Goal: Task Accomplishment & Management: Use online tool/utility

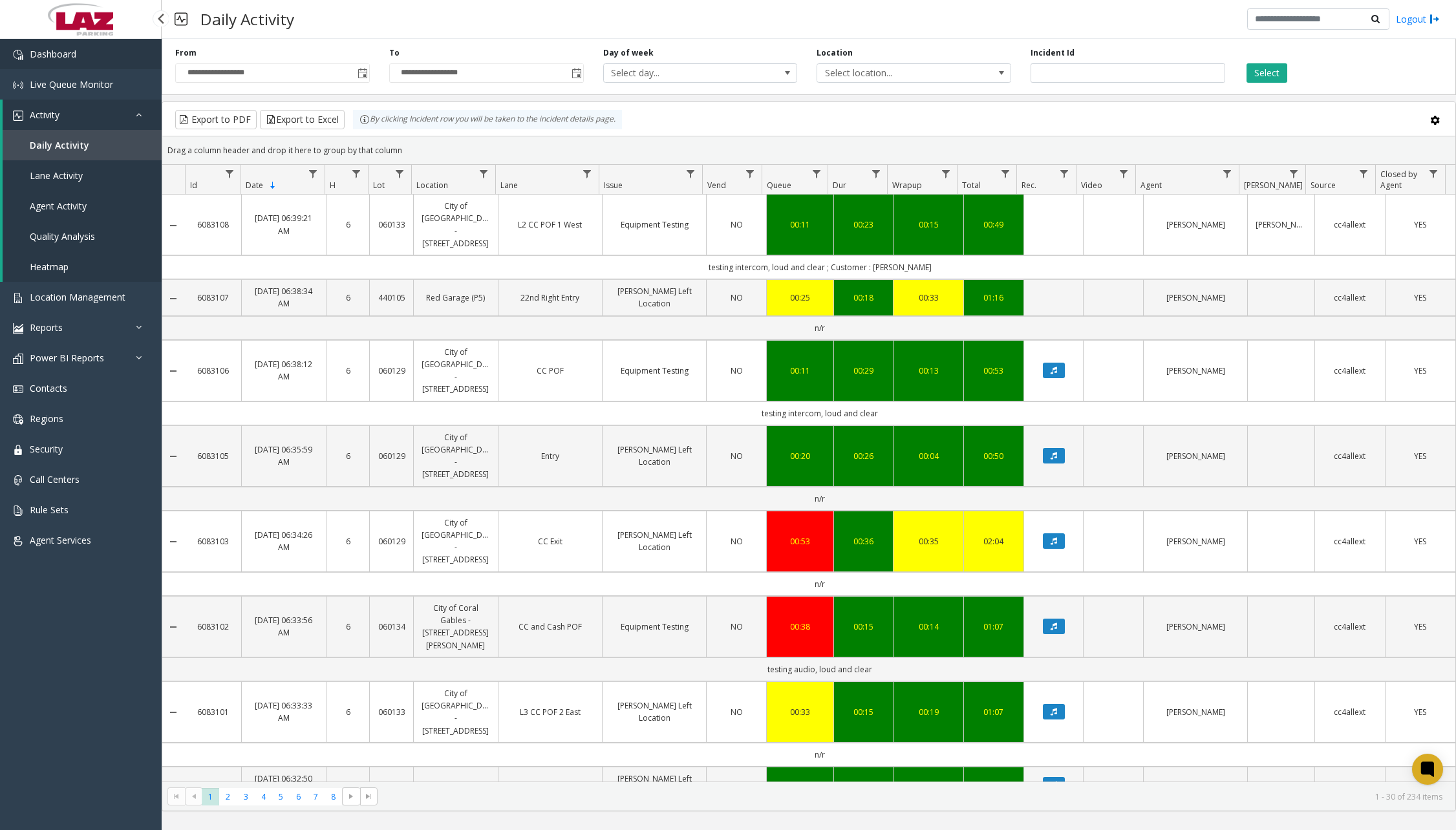
click at [115, 57] on link "Dashboard" at bounding box center [81, 54] width 162 height 30
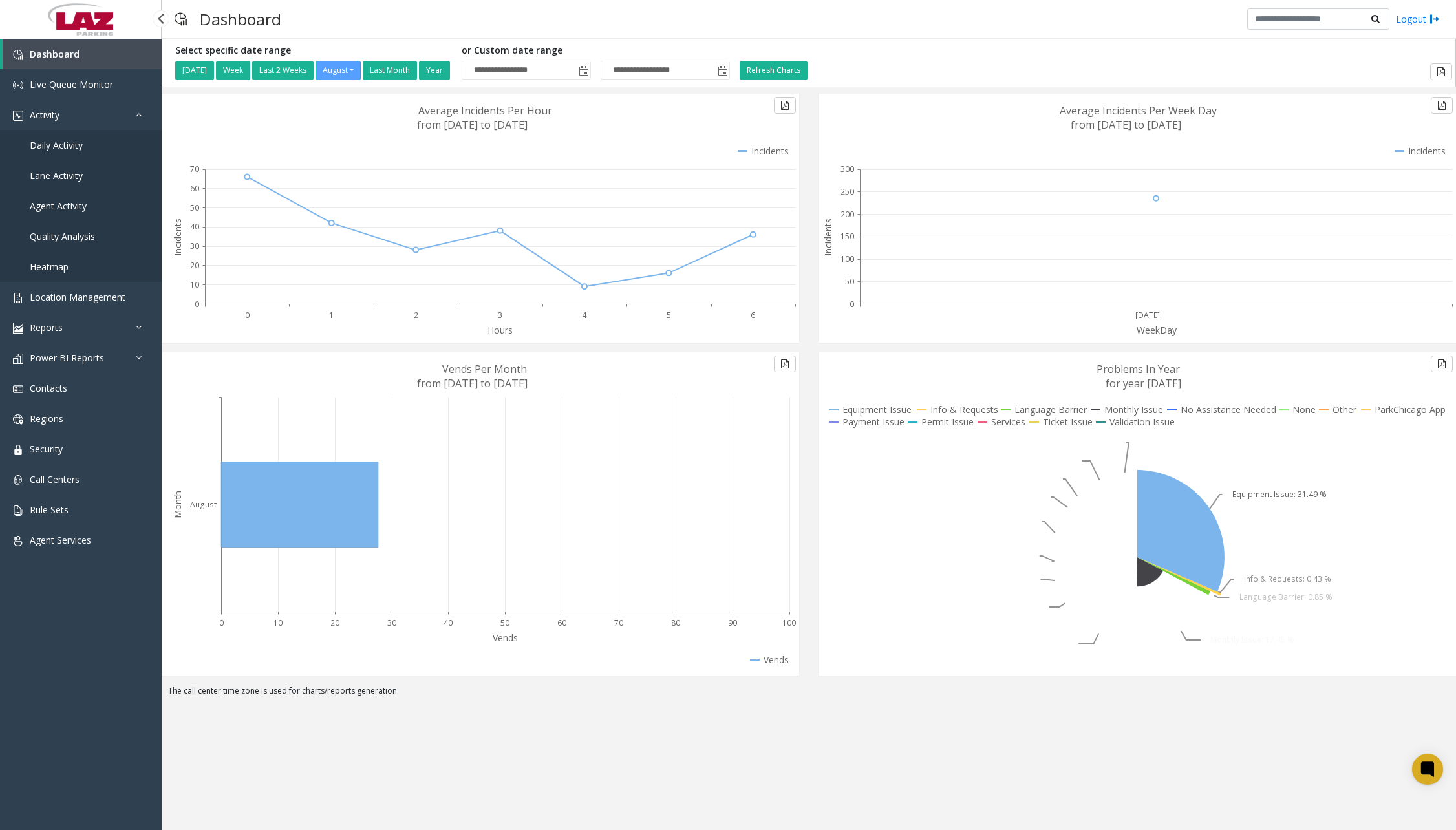
click at [73, 148] on span "Daily Activity" at bounding box center [56, 145] width 53 height 12
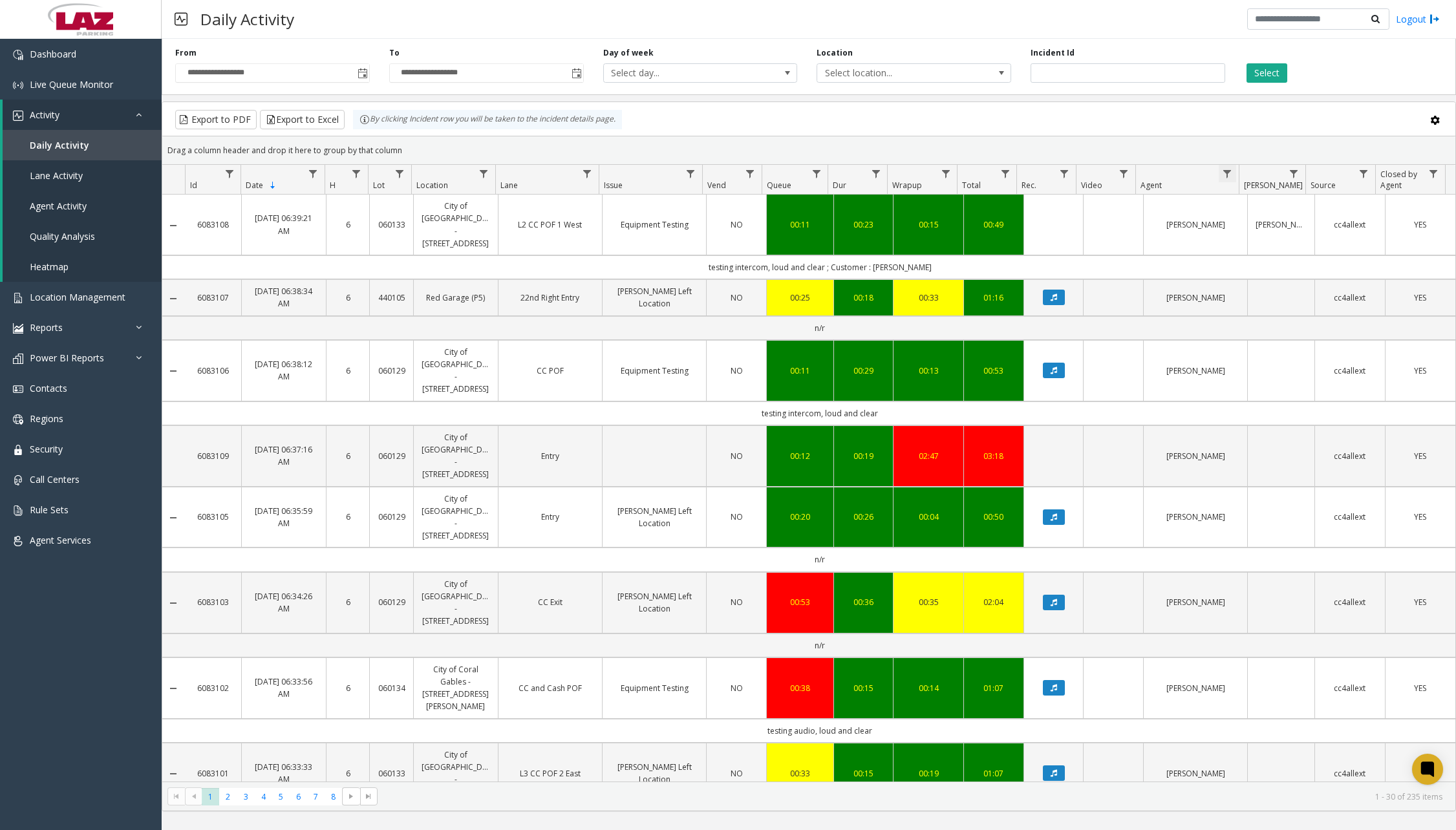
click at [1231, 171] on span "Data table" at bounding box center [1227, 174] width 10 height 10
click at [1256, 227] on input "Agent Filter" at bounding box center [1283, 228] width 110 height 22
type input "******"
click at [1307, 349] on button "Filter" at bounding box center [1311, 350] width 53 height 28
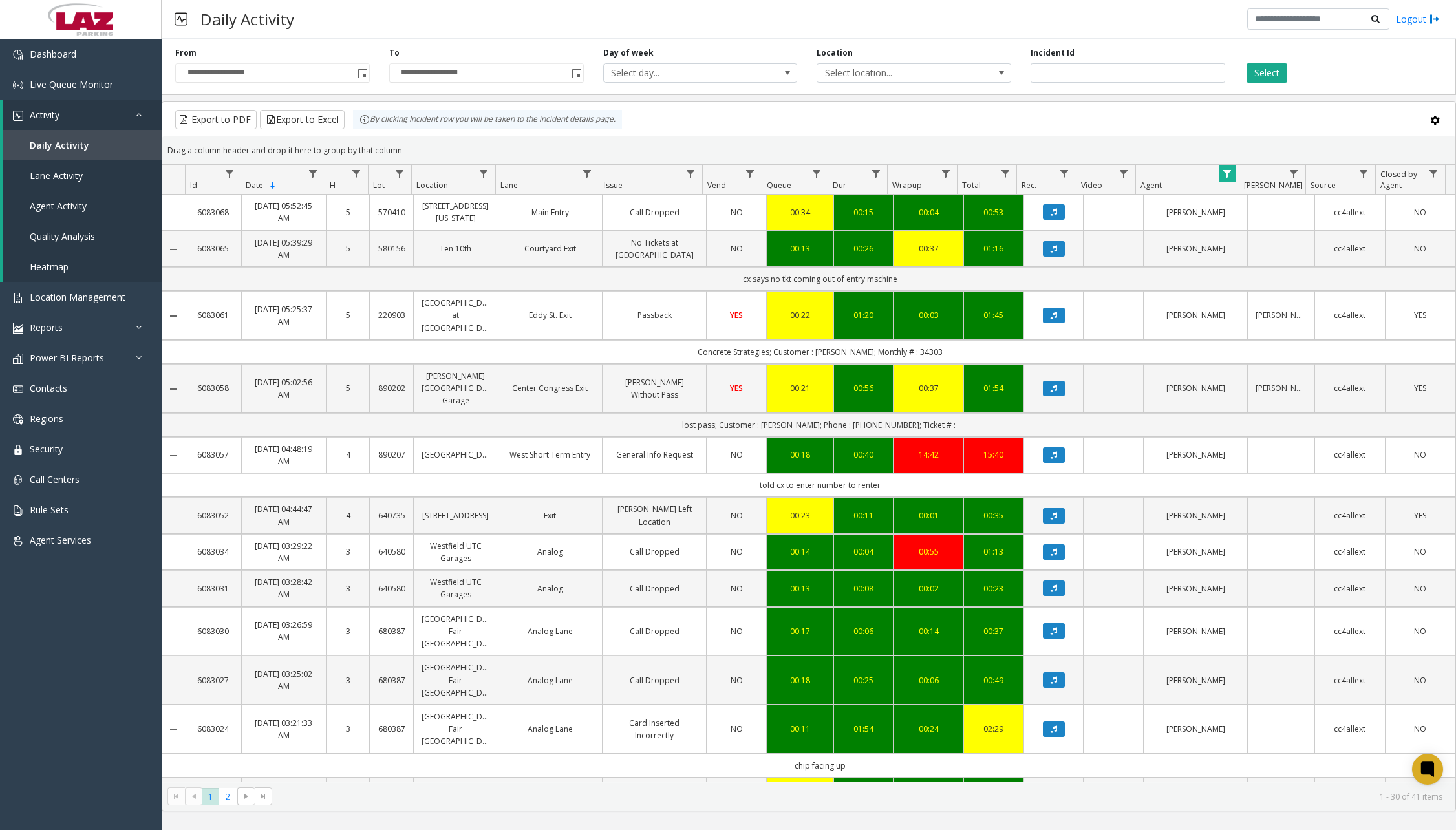
click at [565, 16] on div "Daily Activity Logout" at bounding box center [808, 19] width 1294 height 39
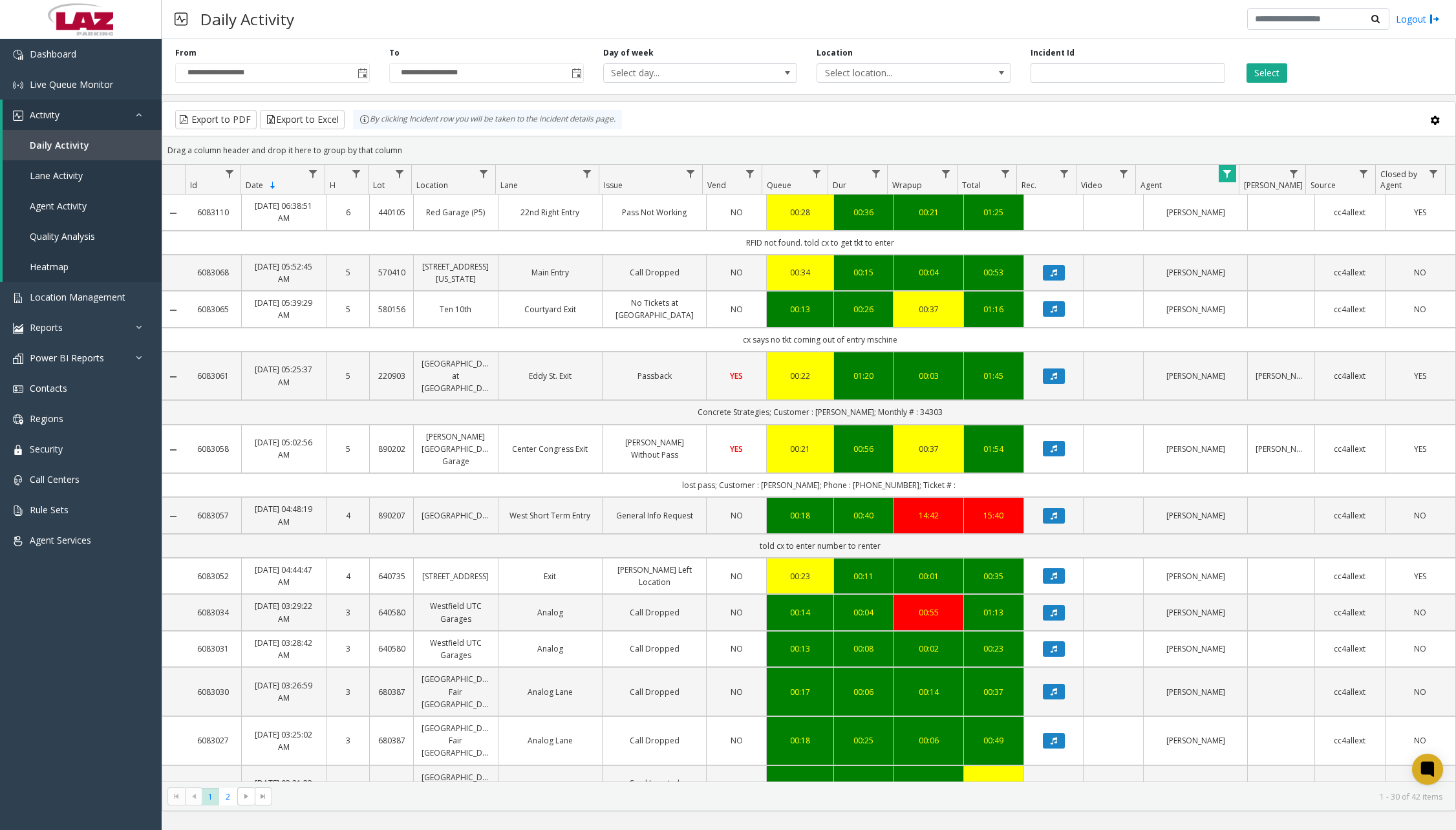
click at [583, 22] on div "Daily Activity Logout" at bounding box center [808, 19] width 1294 height 39
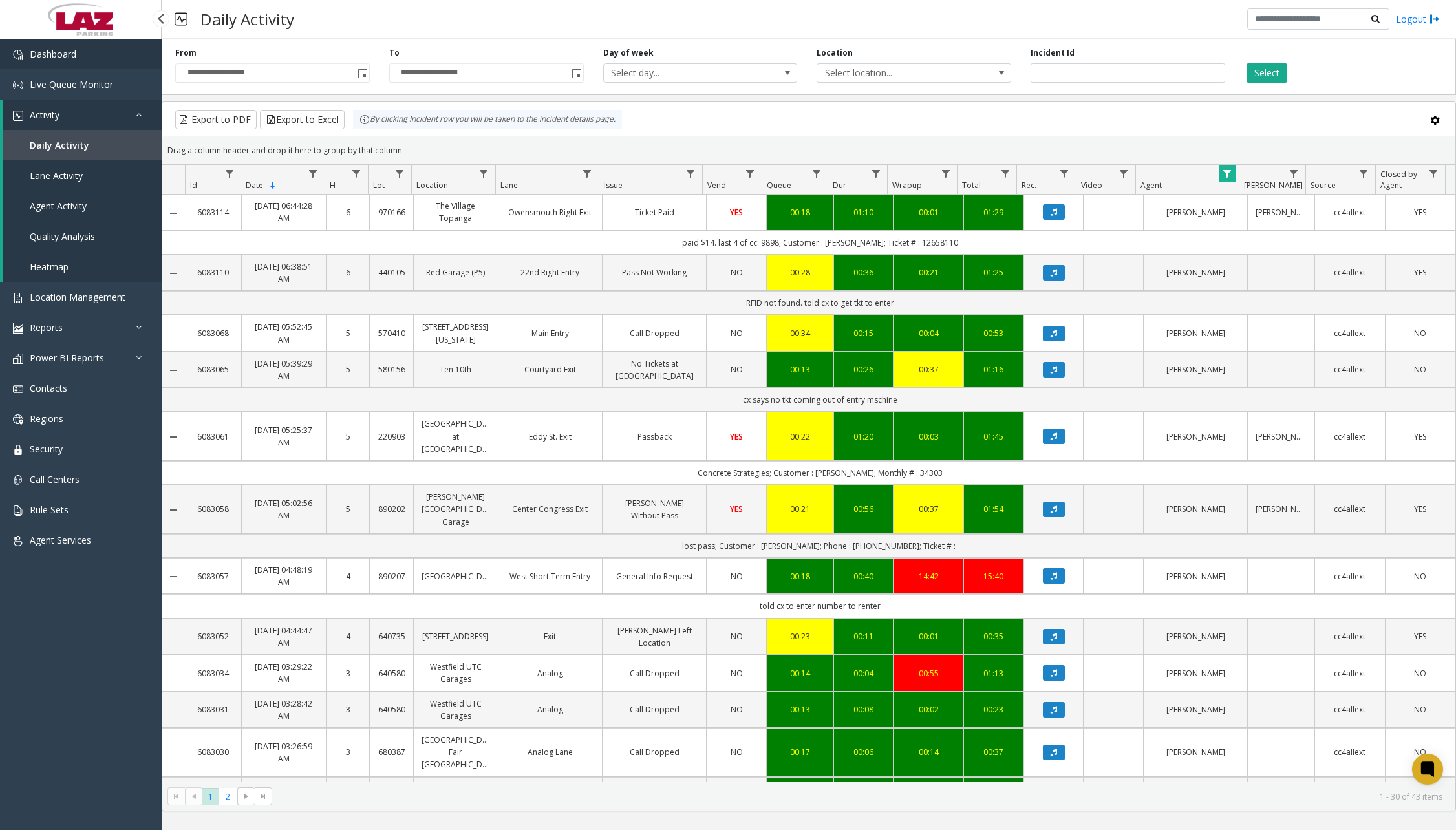
click at [88, 57] on link "Dashboard" at bounding box center [81, 54] width 162 height 30
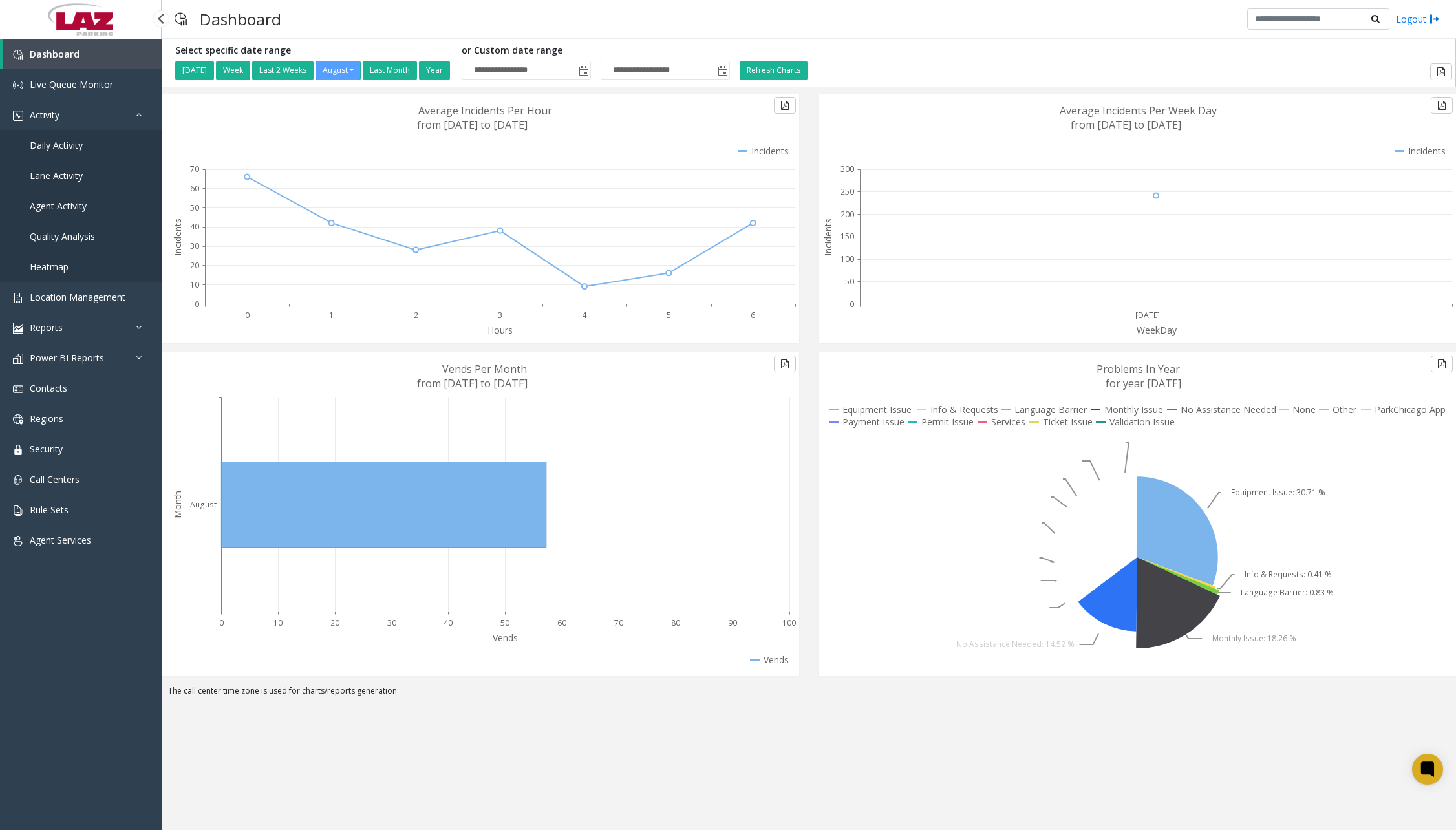
click at [75, 148] on span "Daily Activity" at bounding box center [56, 145] width 53 height 12
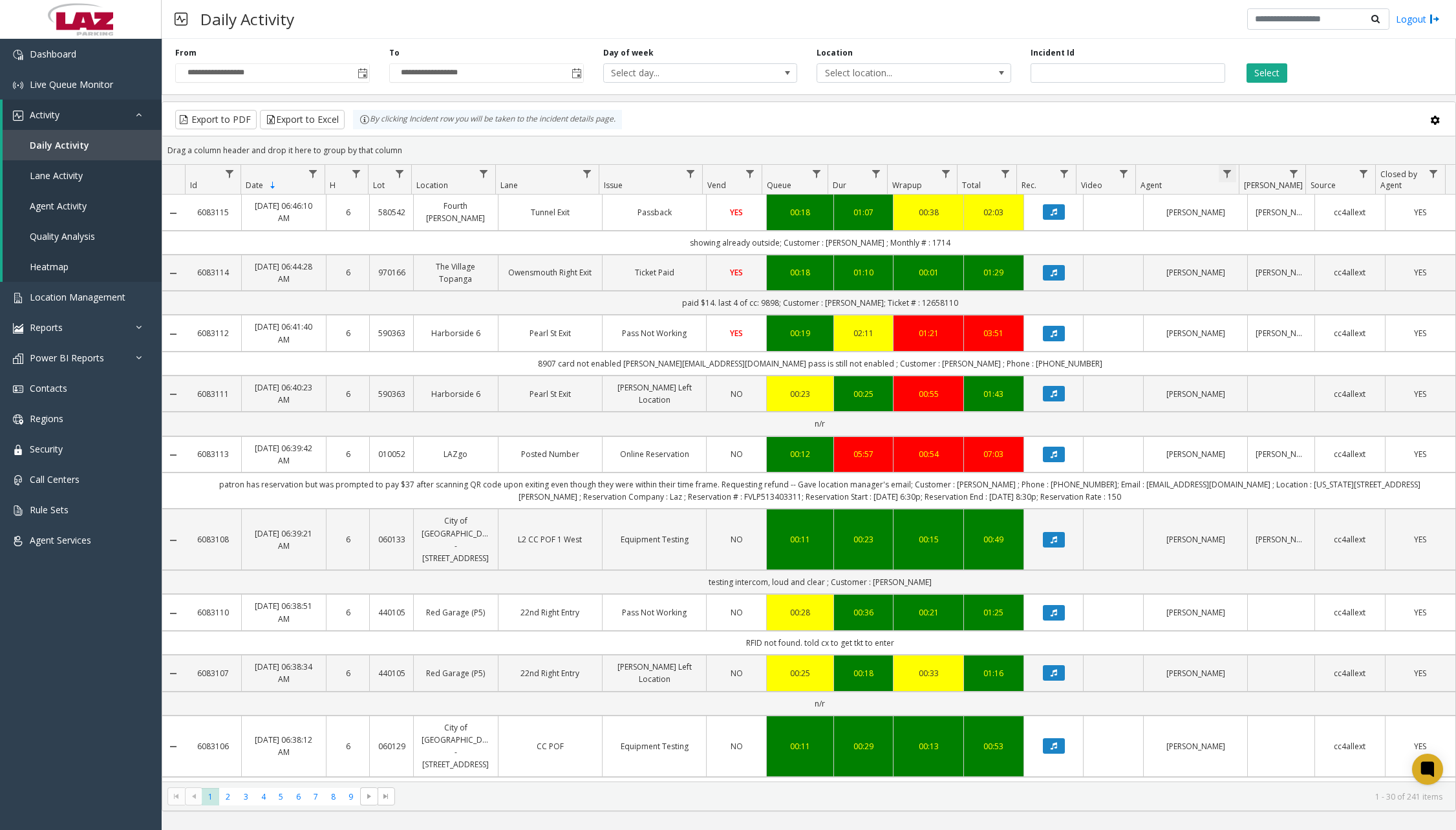
click at [1229, 176] on span "Data table" at bounding box center [1227, 174] width 10 height 10
click at [1276, 229] on input "Agent Filter" at bounding box center [1283, 228] width 110 height 22
type input "******"
click at [1309, 351] on button "Filter" at bounding box center [1311, 350] width 53 height 28
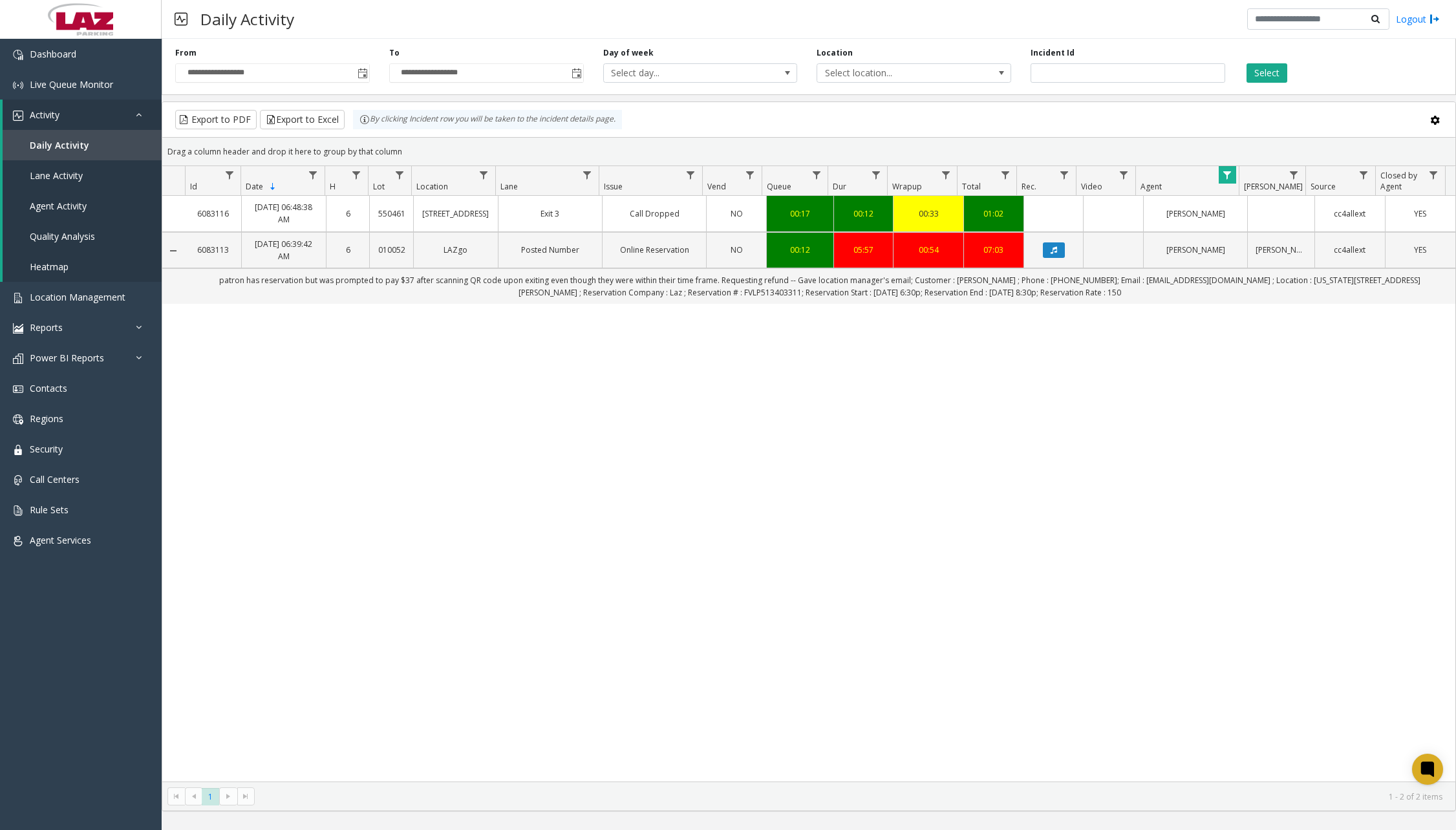
click at [545, 11] on div "Daily Activity Logout" at bounding box center [808, 19] width 1294 height 39
click at [75, 59] on span "Dashboard" at bounding box center [54, 54] width 47 height 12
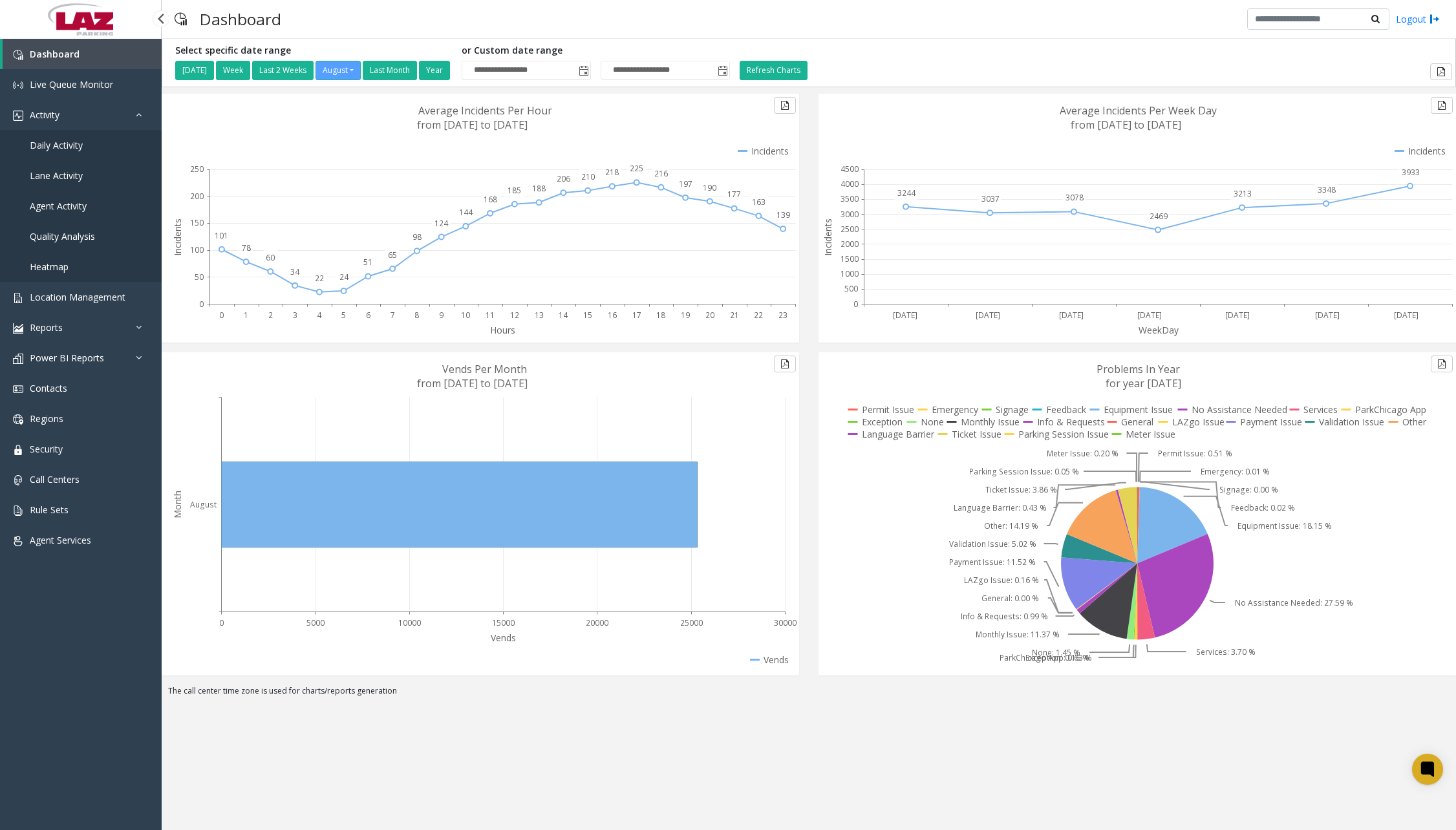
click at [57, 144] on span "Daily Activity" at bounding box center [56, 145] width 53 height 12
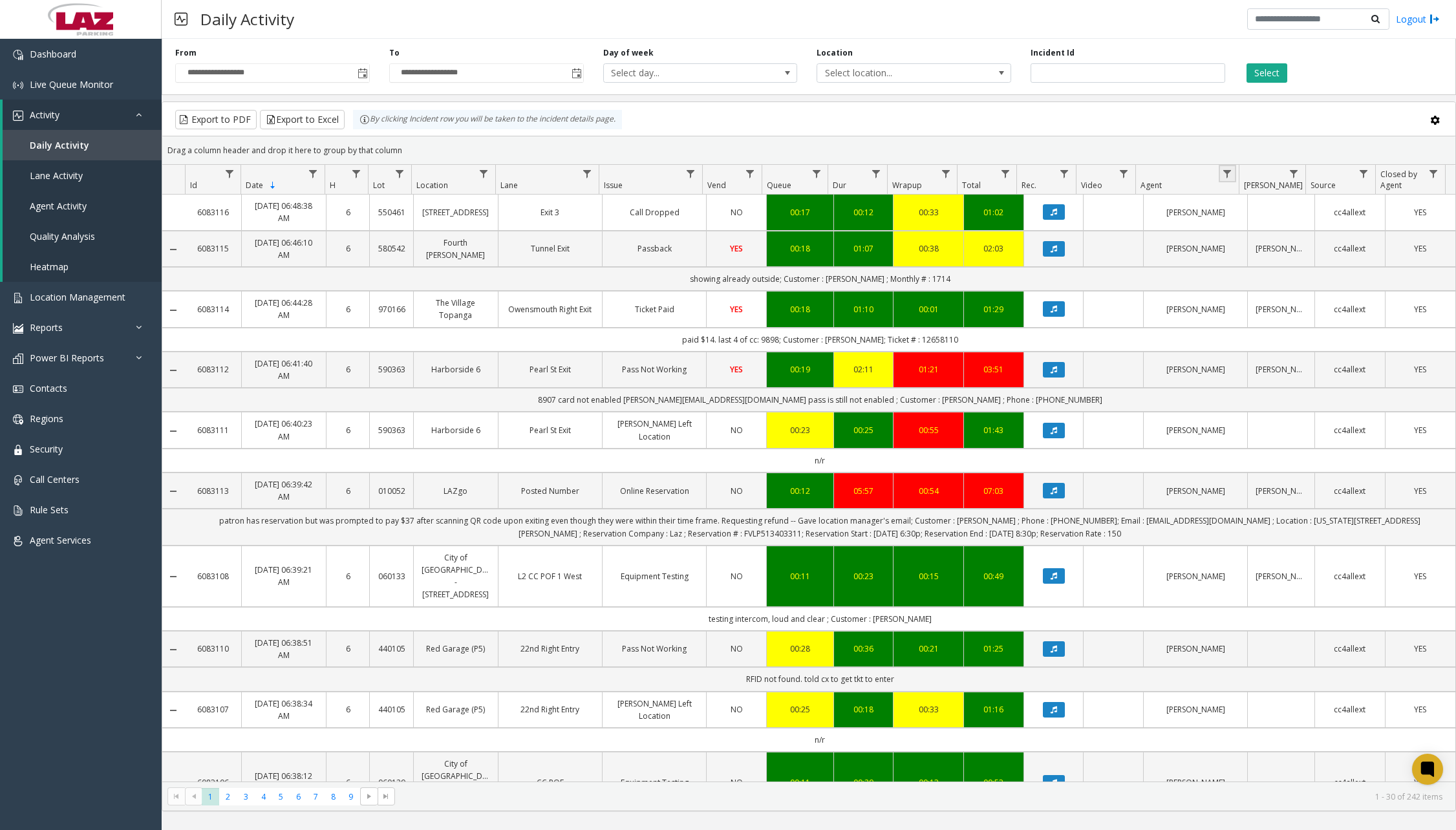
click at [1226, 166] on link "Data table" at bounding box center [1227, 173] width 18 height 18
click at [1258, 225] on input "Agent Filter" at bounding box center [1283, 228] width 110 height 22
type input "***"
click at [1305, 336] on button "Filter" at bounding box center [1311, 350] width 53 height 28
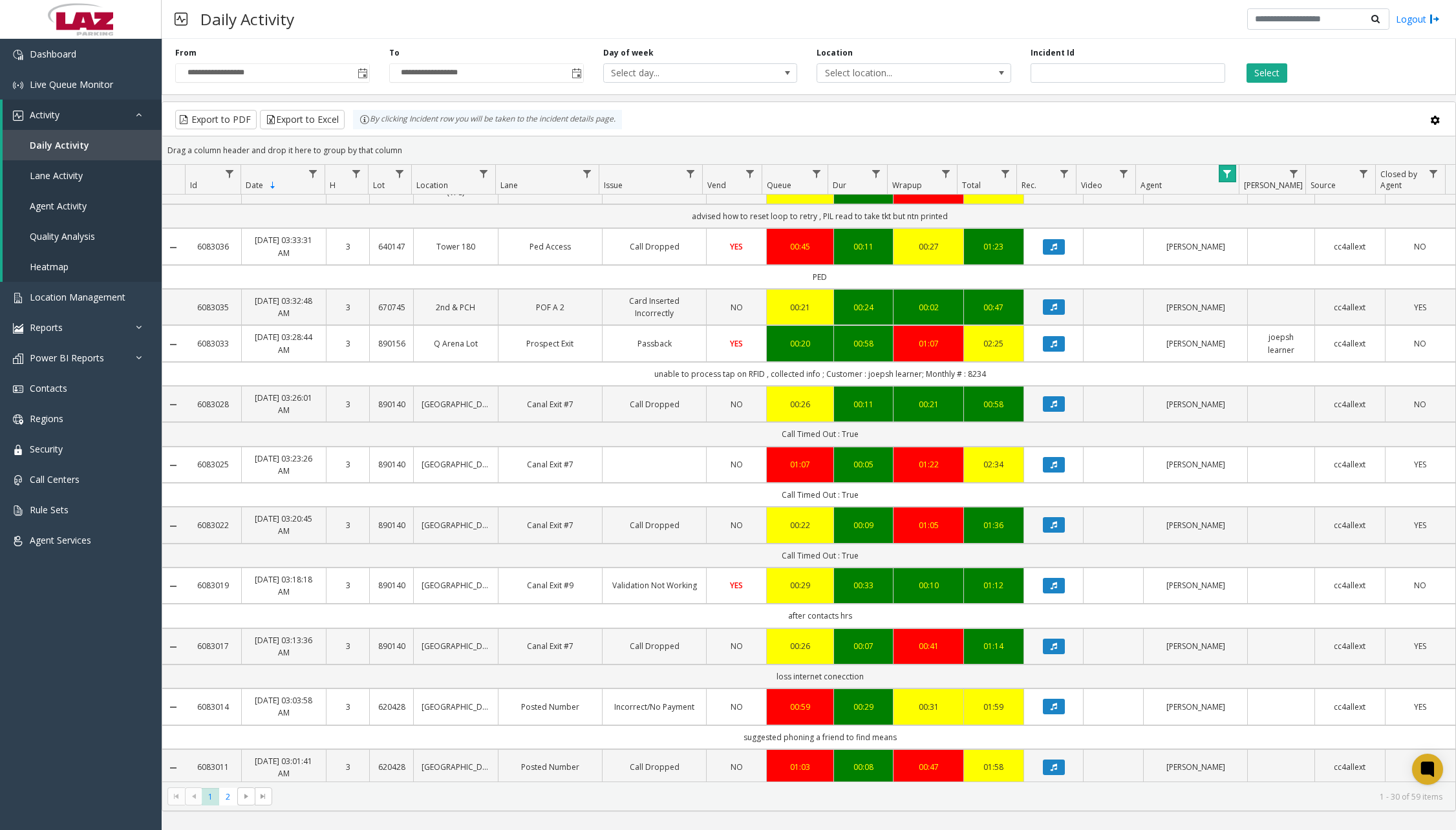
scroll to position [1328, 0]
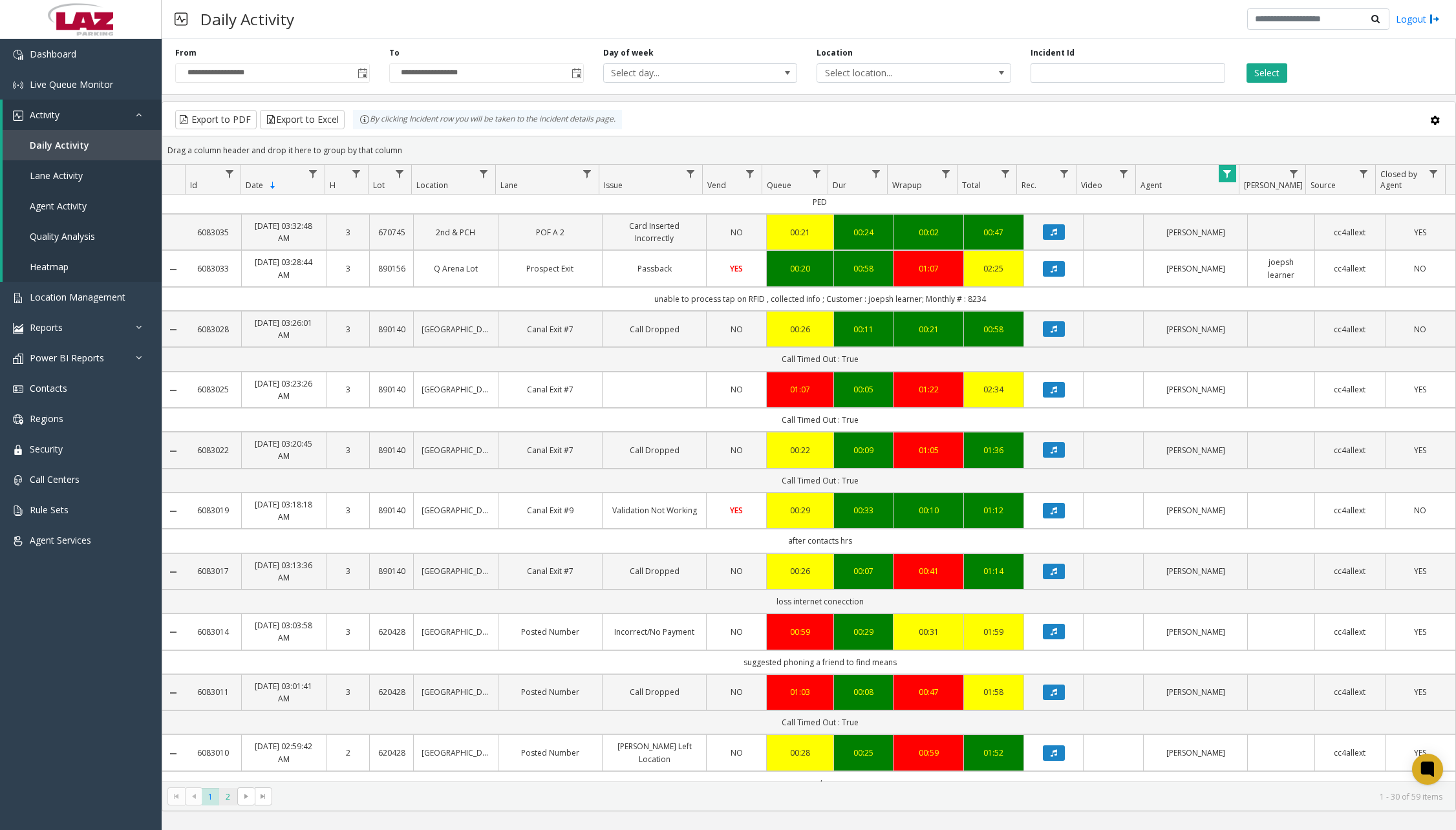
click at [227, 796] on span "2" at bounding box center [227, 796] width 18 height 18
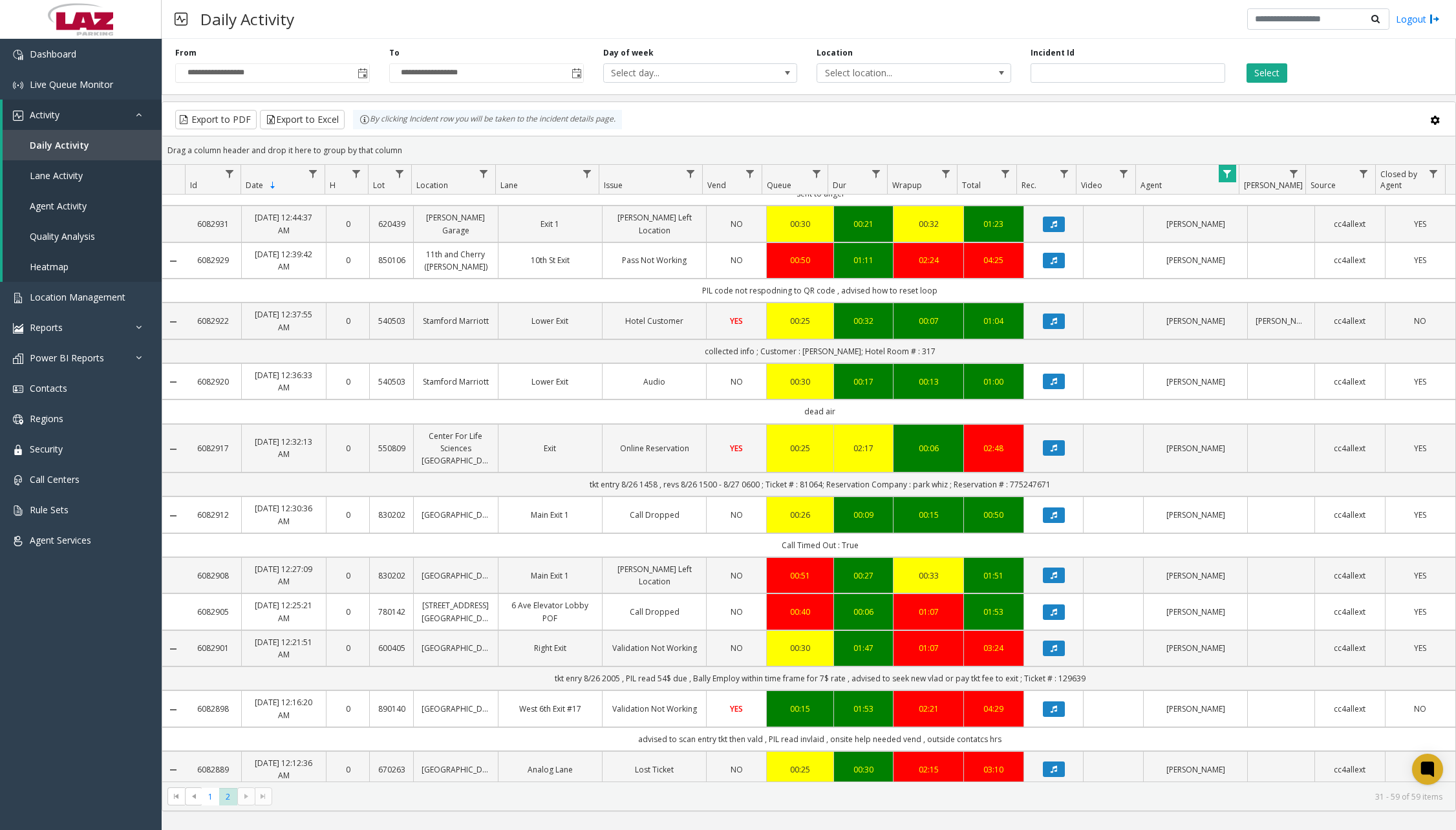
scroll to position [1061, 0]
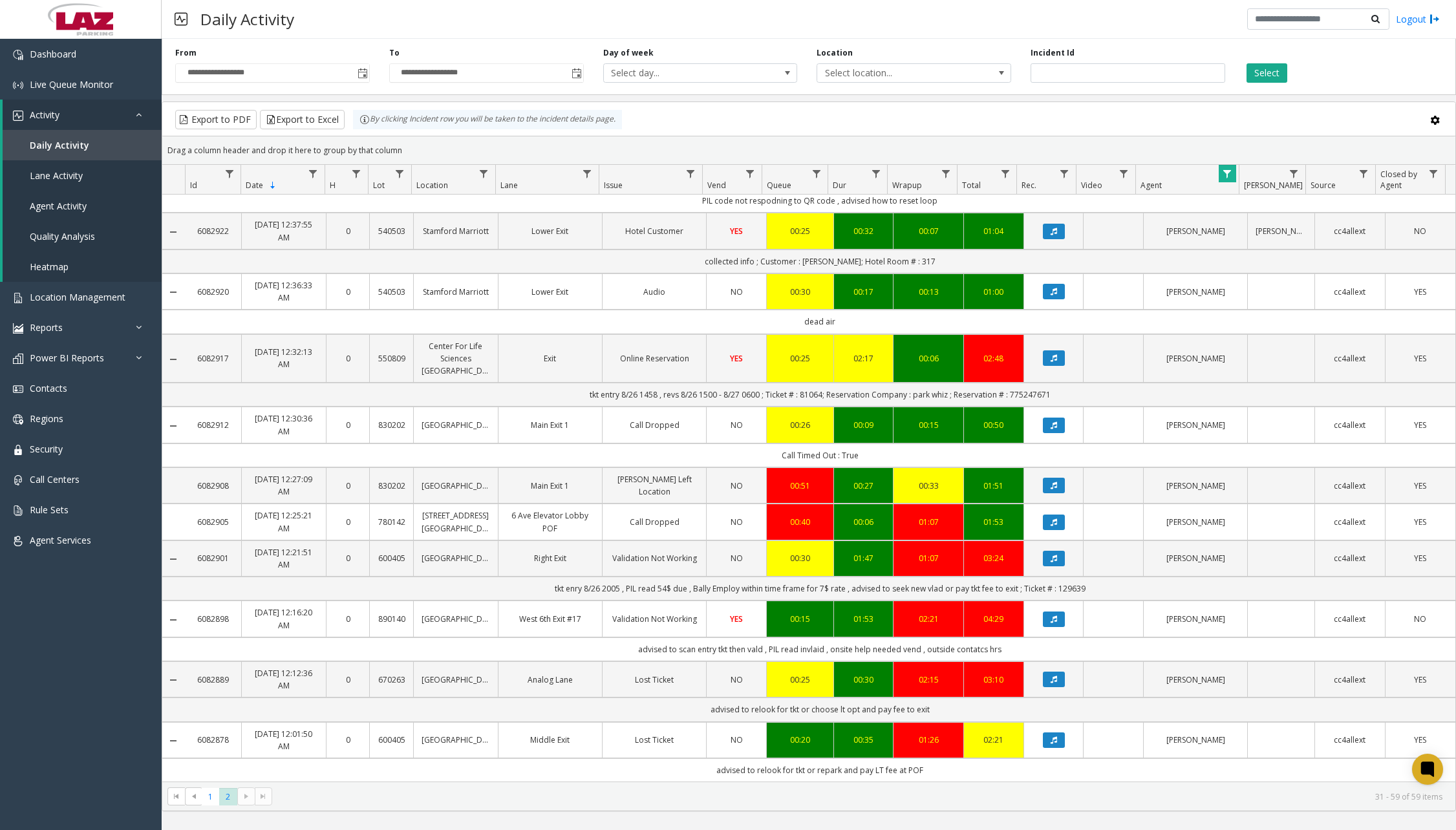
click at [245, 794] on kendo-pager-next-buttons at bounding box center [254, 796] width 35 height 18
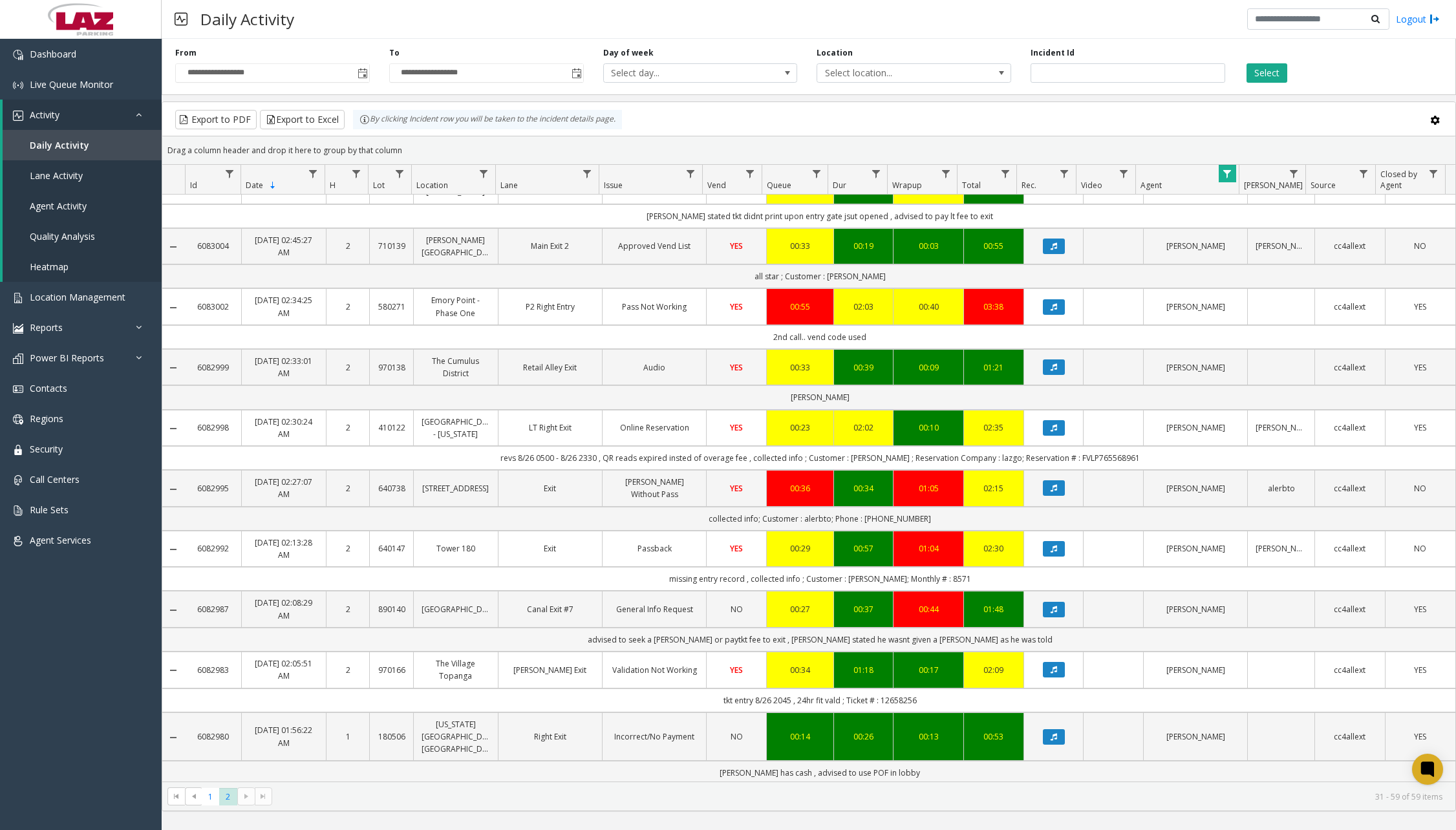
scroll to position [0, 0]
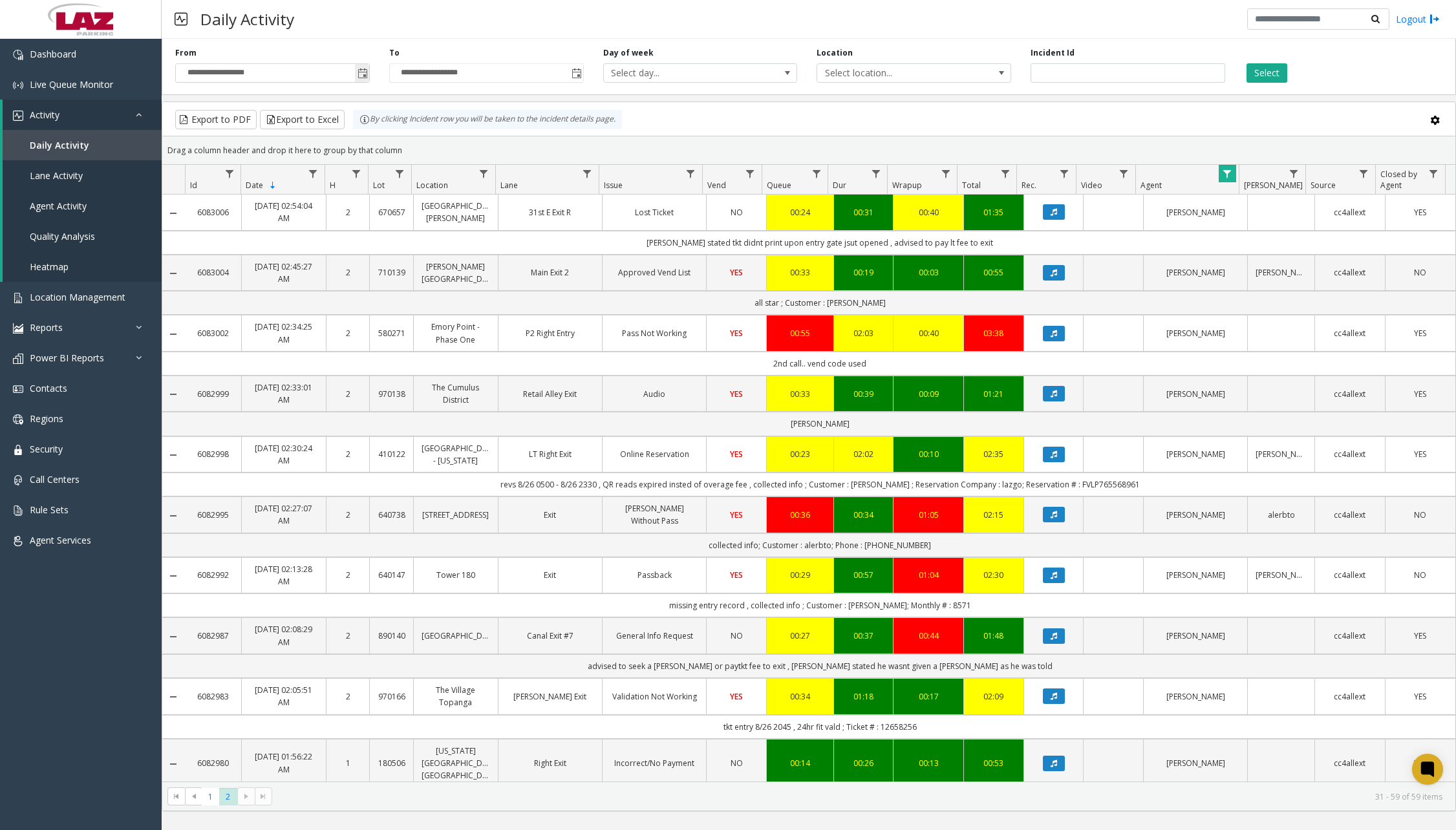
click at [357, 73] on span "Toggle popup" at bounding box center [362, 73] width 10 height 10
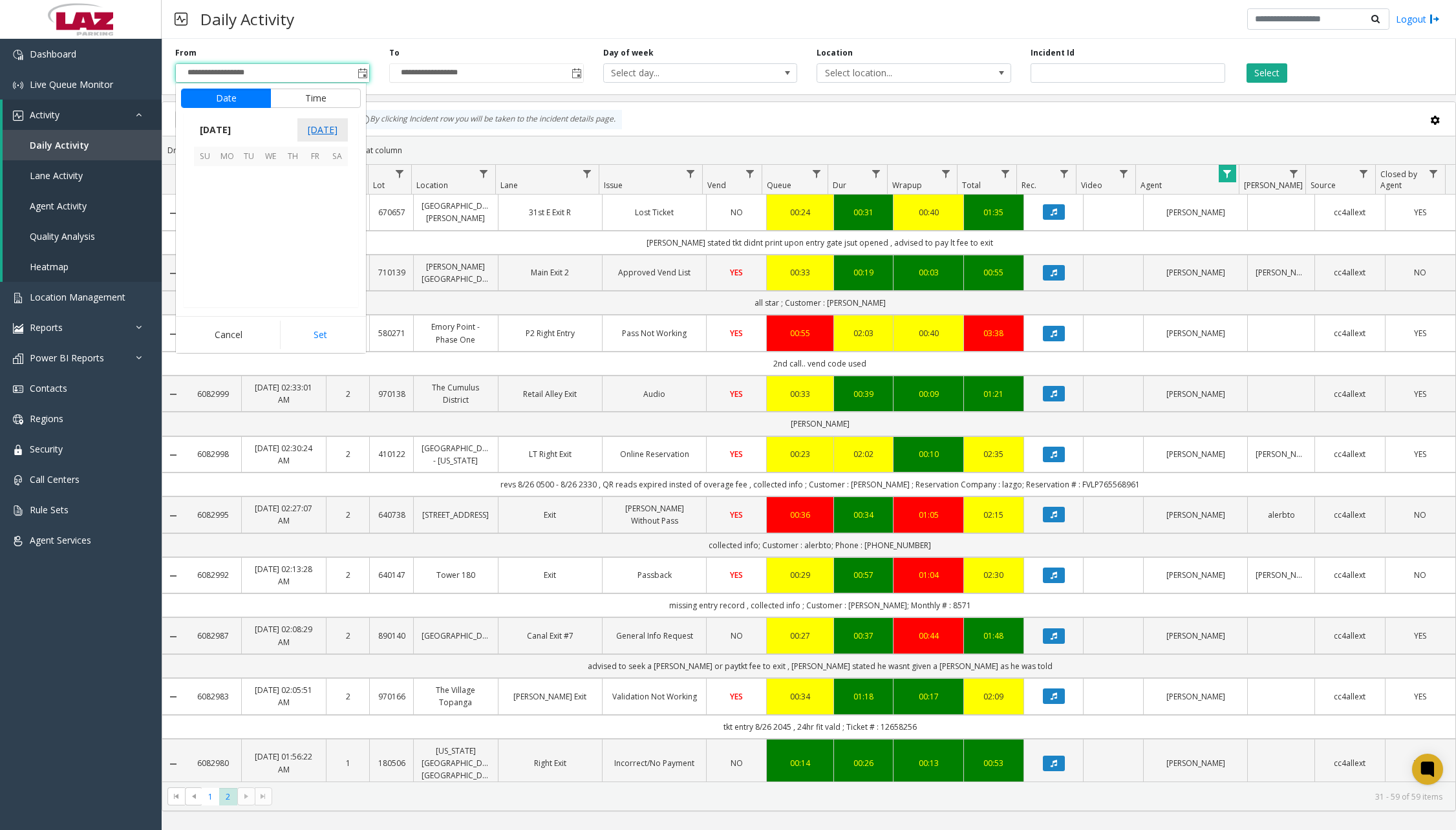
scroll to position [231863, 0]
click at [251, 264] on span "26" at bounding box center [248, 264] width 22 height 22
click at [211, 225] on span "12" at bounding box center [212, 224] width 10 height 12
click at [273, 223] on span "00" at bounding box center [277, 224] width 10 height 12
click at [336, 226] on span "AM" at bounding box center [339, 224] width 14 height 12
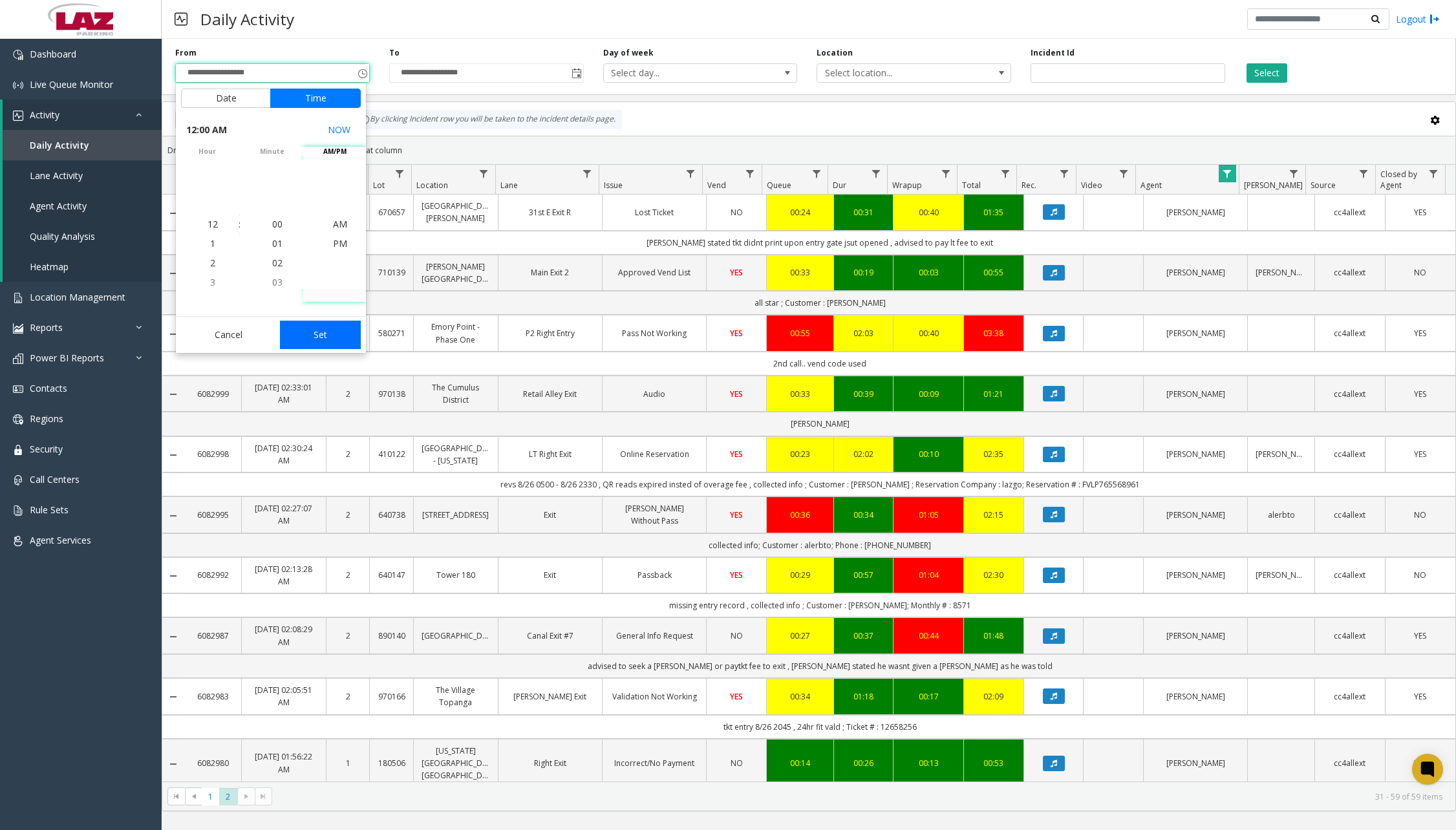
click at [321, 335] on button "Set" at bounding box center [321, 335] width 82 height 28
type input "**********"
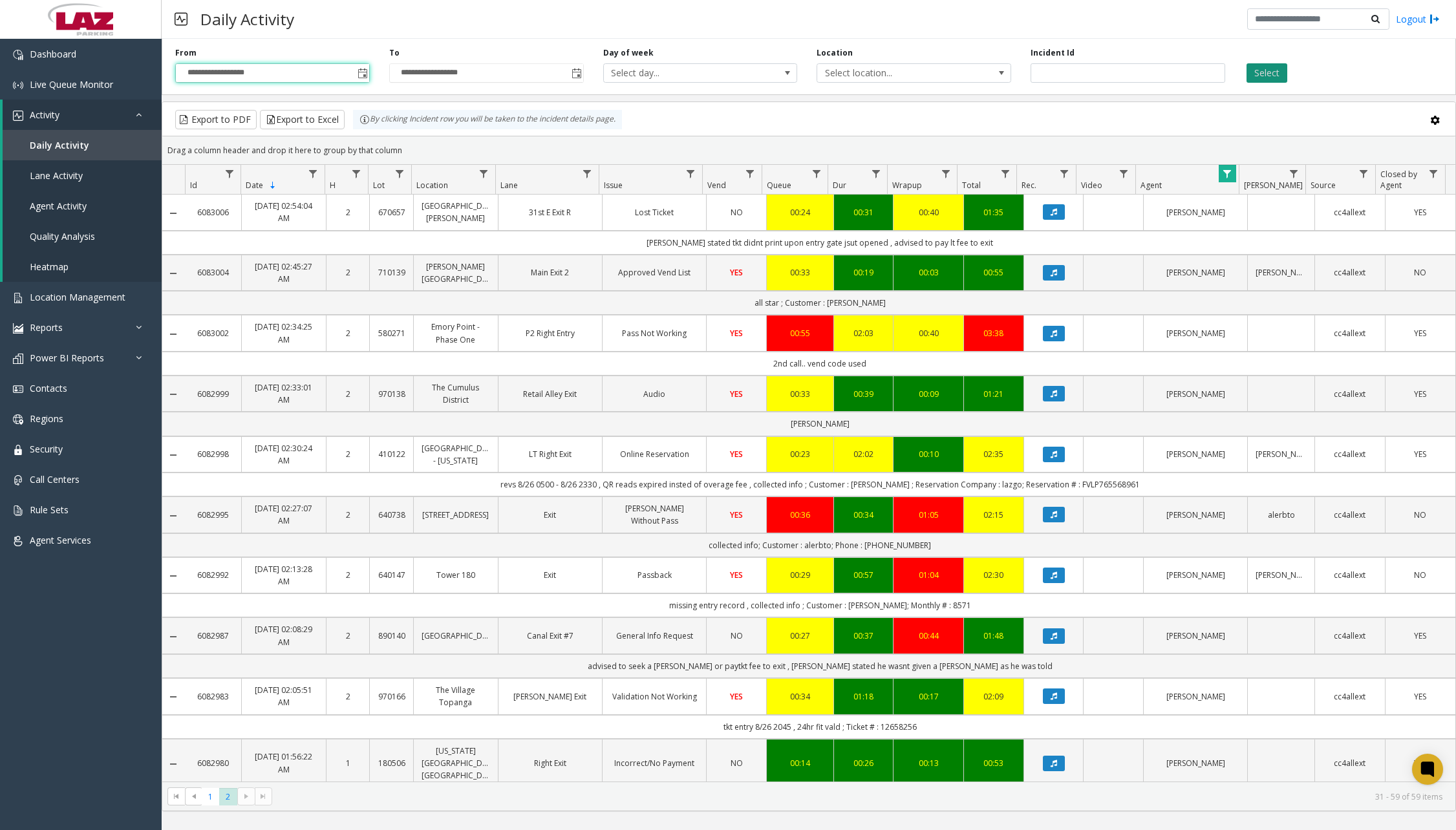
click at [1280, 73] on button "Select" at bounding box center [1266, 72] width 40 height 20
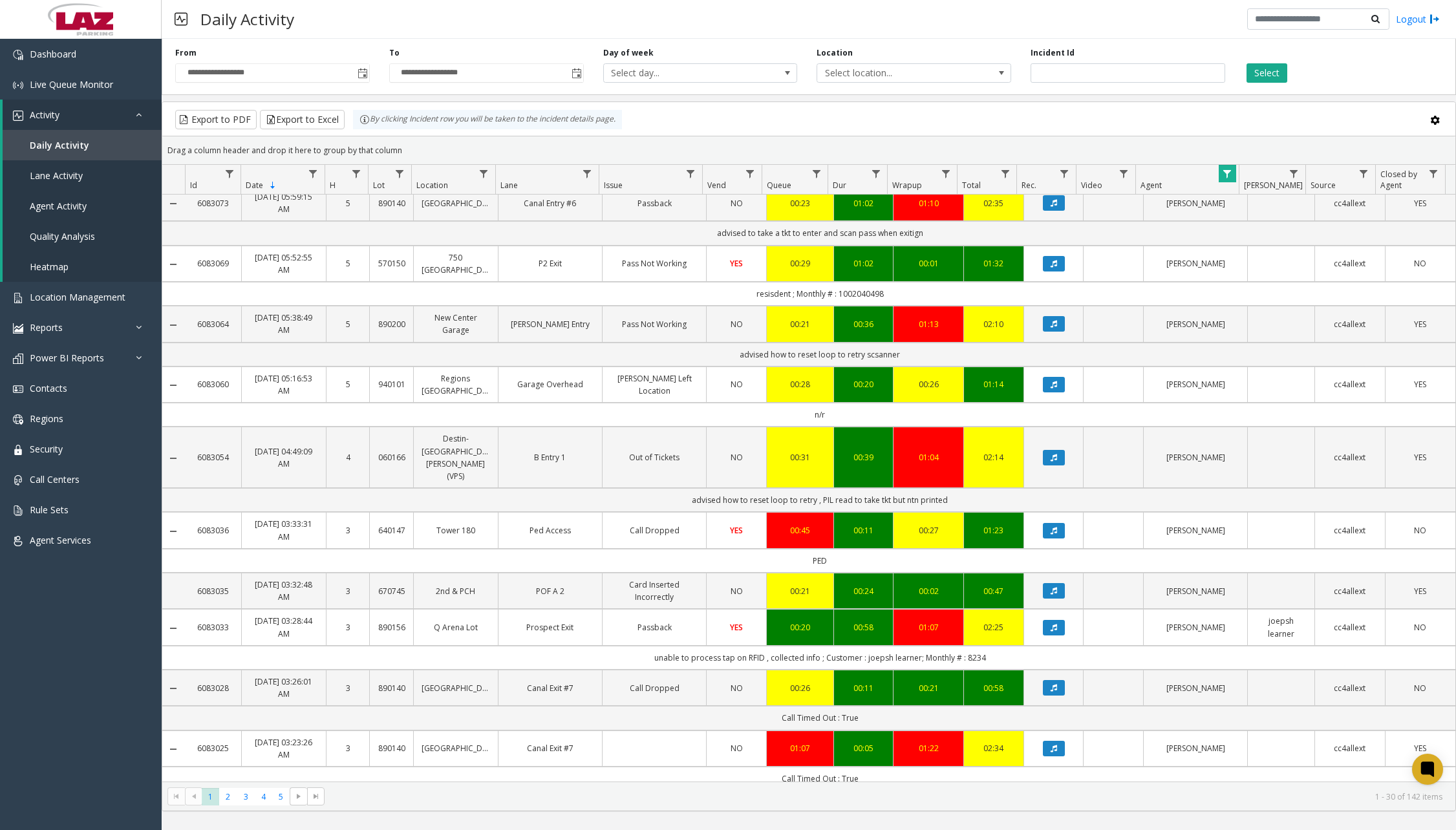
scroll to position [1328, 0]
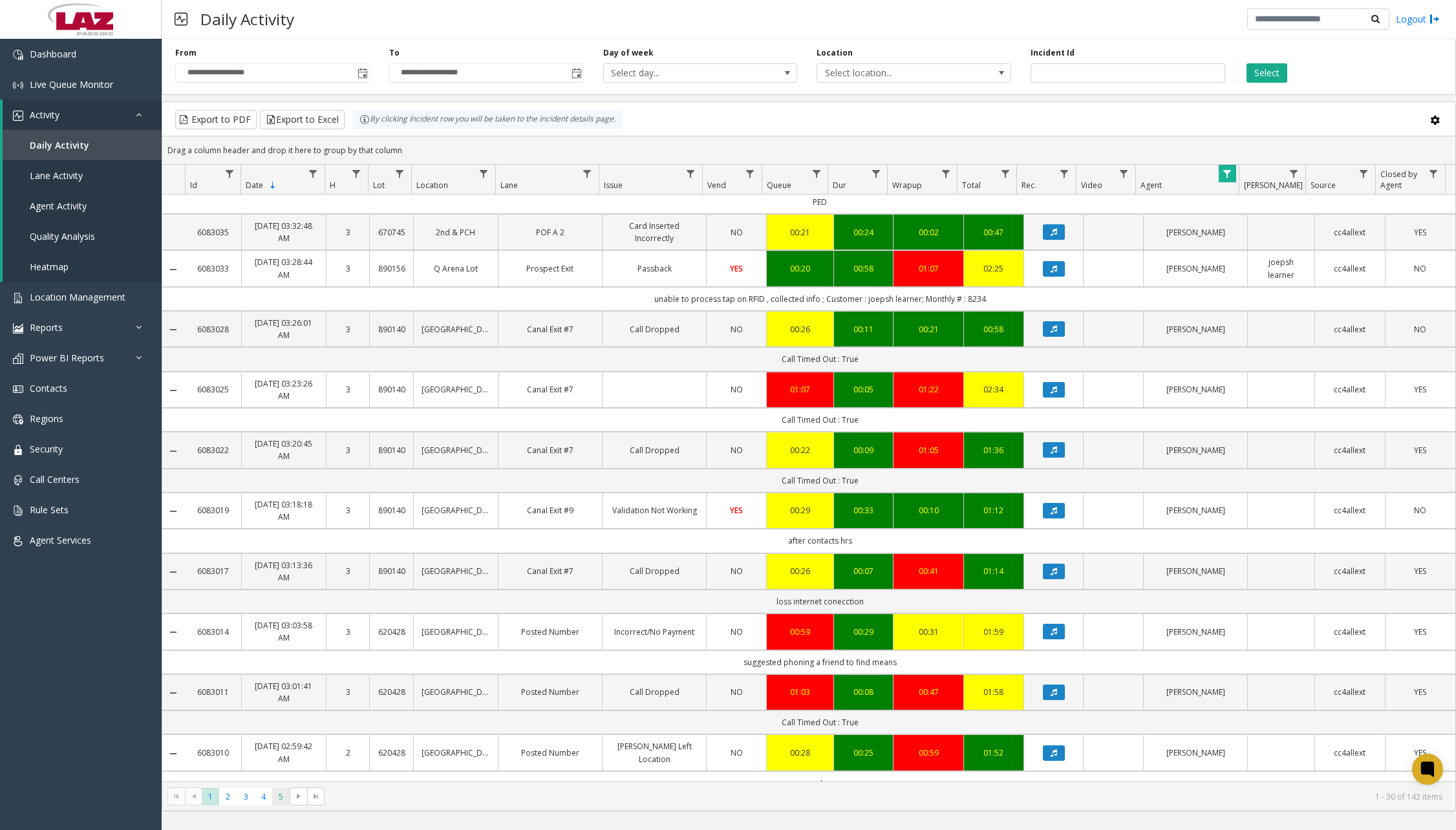
click at [275, 796] on span "5" at bounding box center [281, 796] width 18 height 18
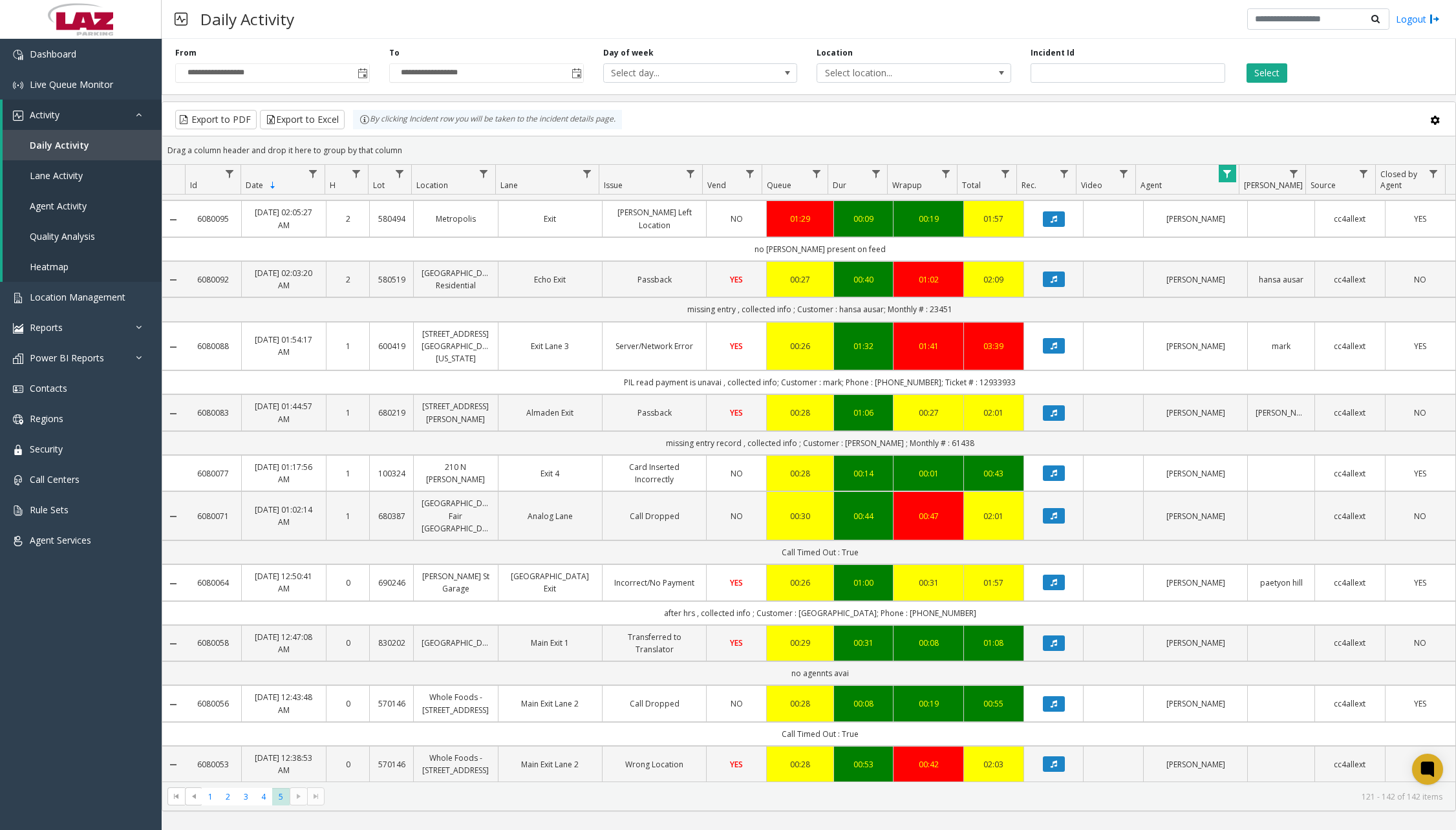
scroll to position [672, 0]
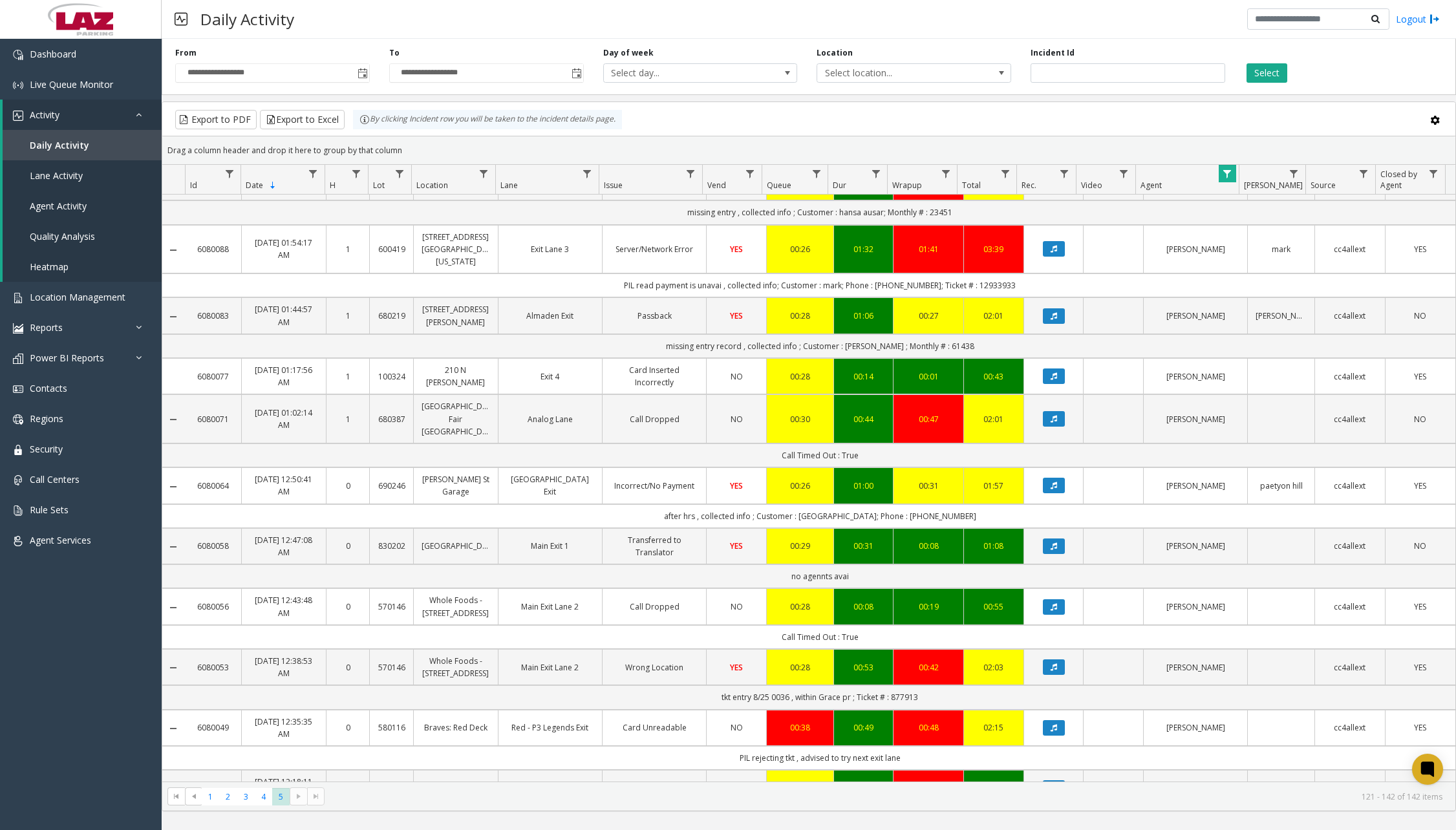
click at [304, 801] on kendo-pager-next-buttons at bounding box center [306, 796] width 35 height 18
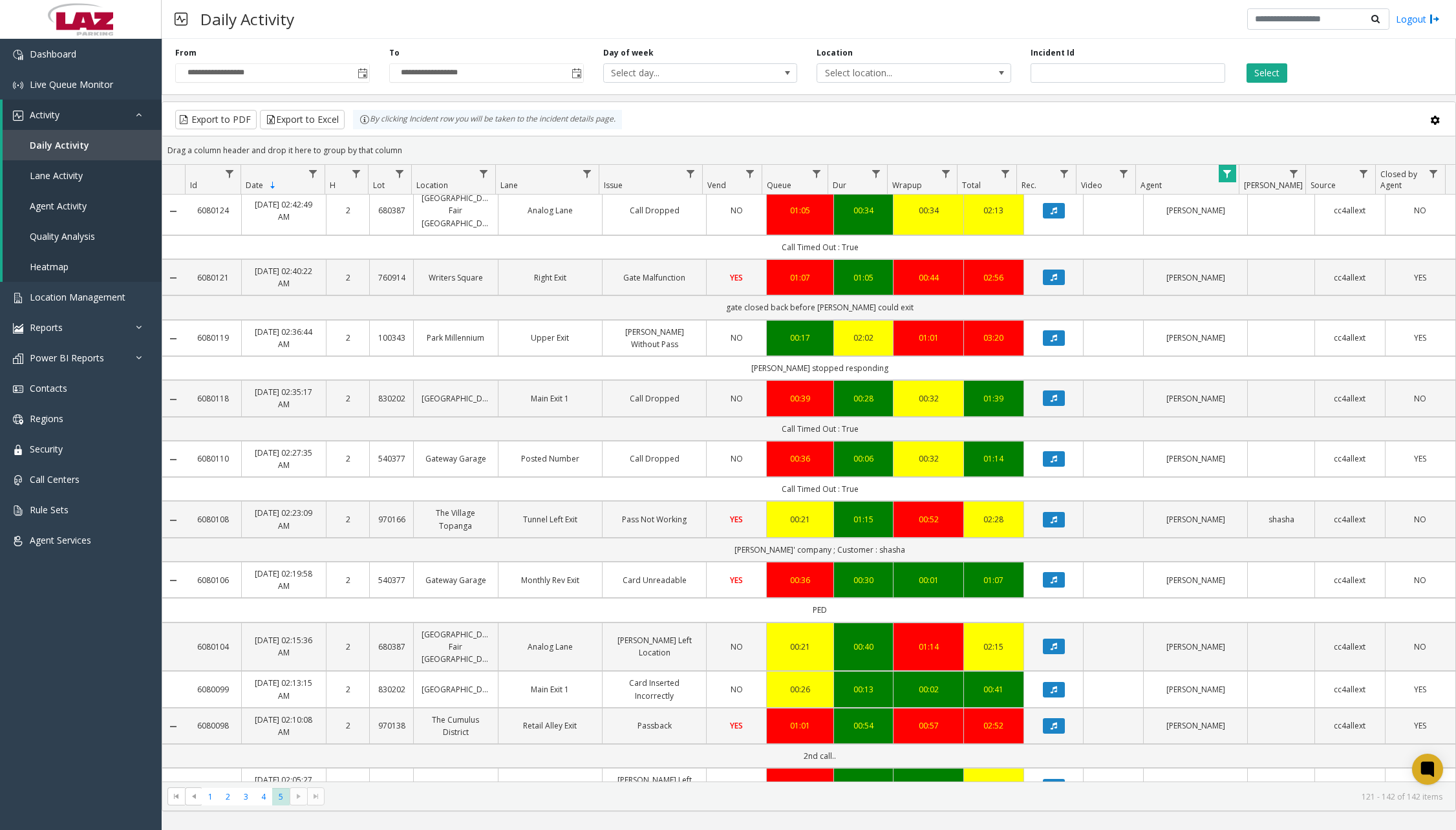
scroll to position [0, 0]
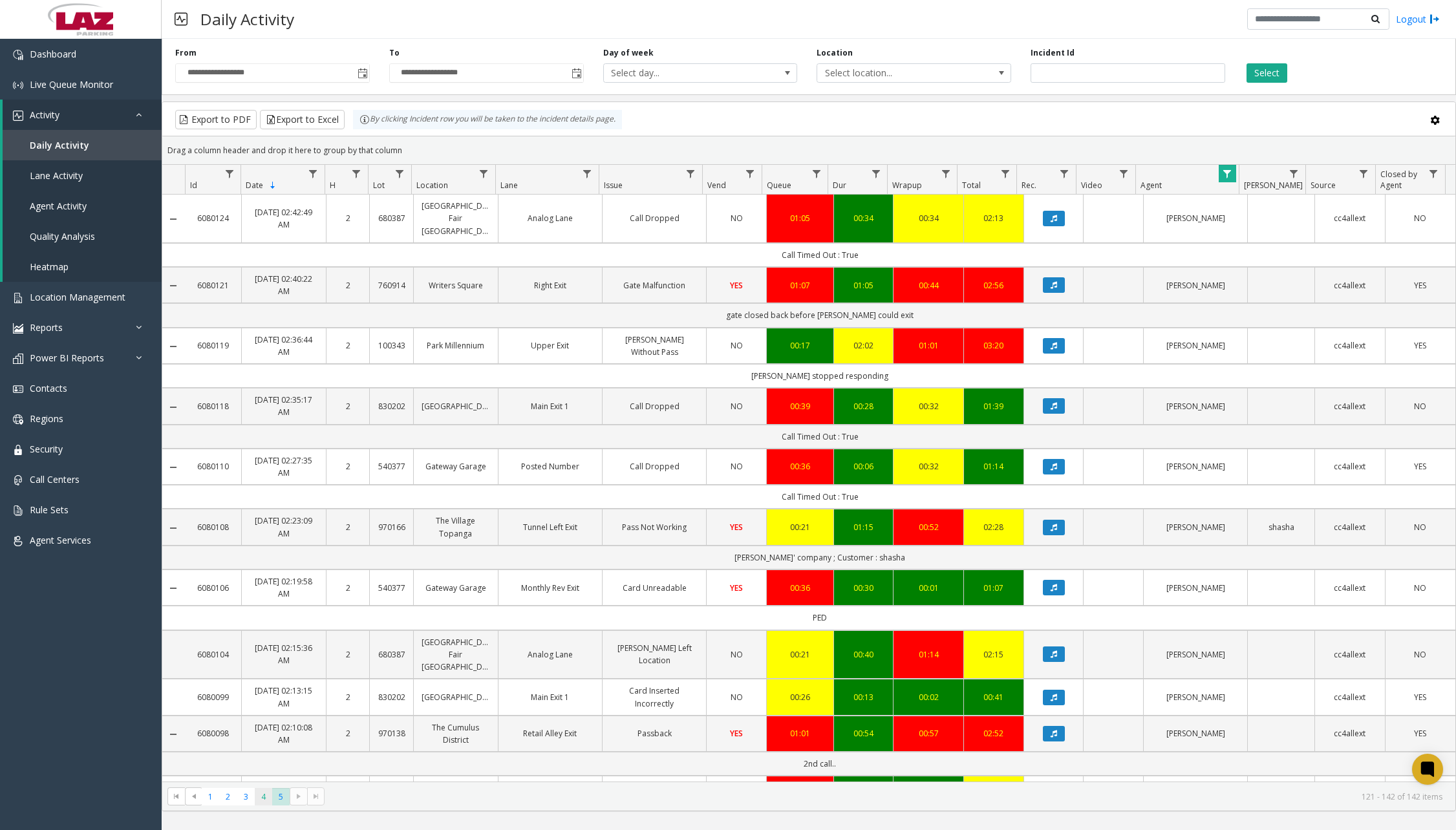
click at [262, 799] on span "4" at bounding box center [263, 796] width 18 height 18
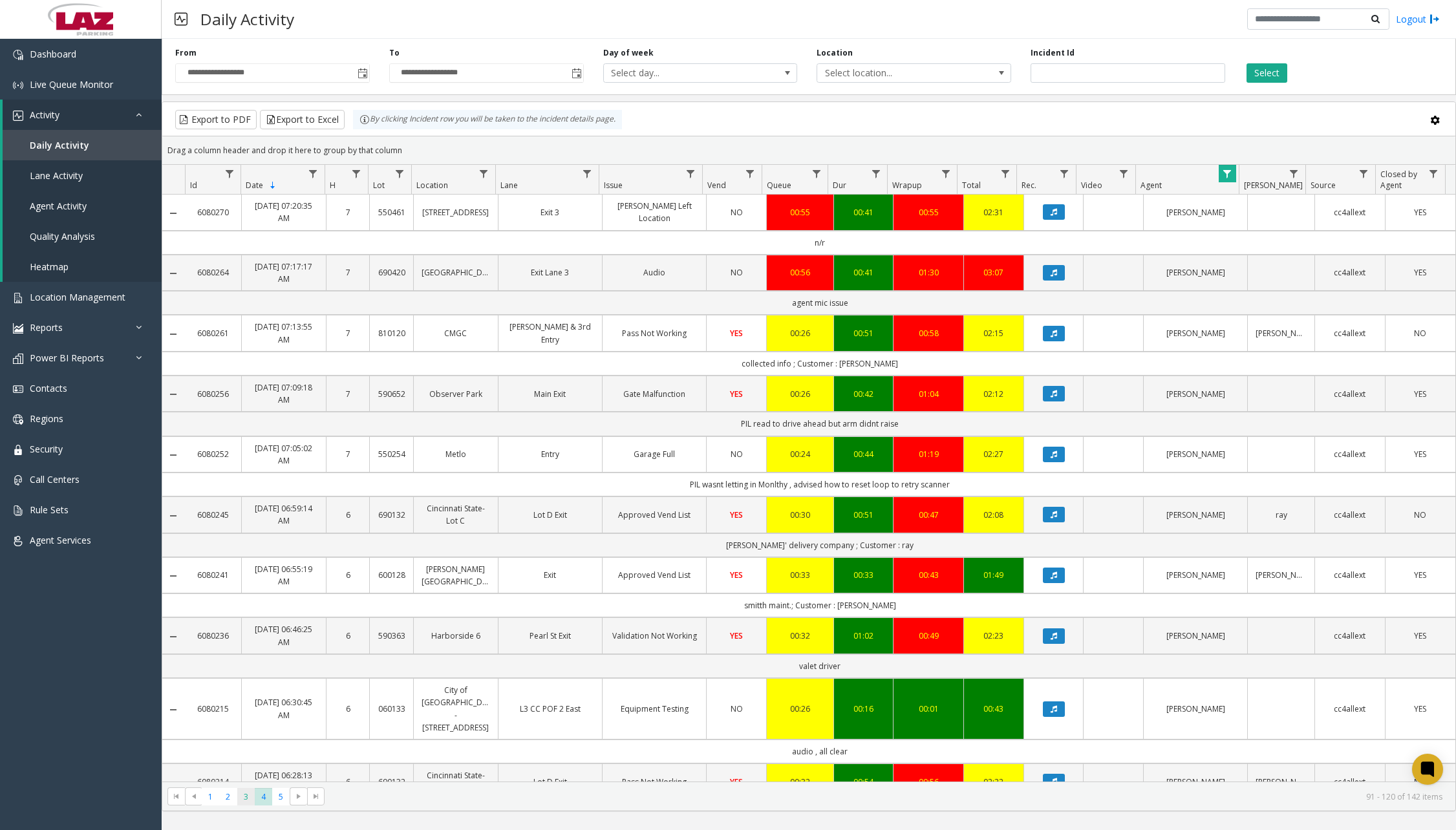
click at [242, 795] on span "3" at bounding box center [245, 796] width 18 height 18
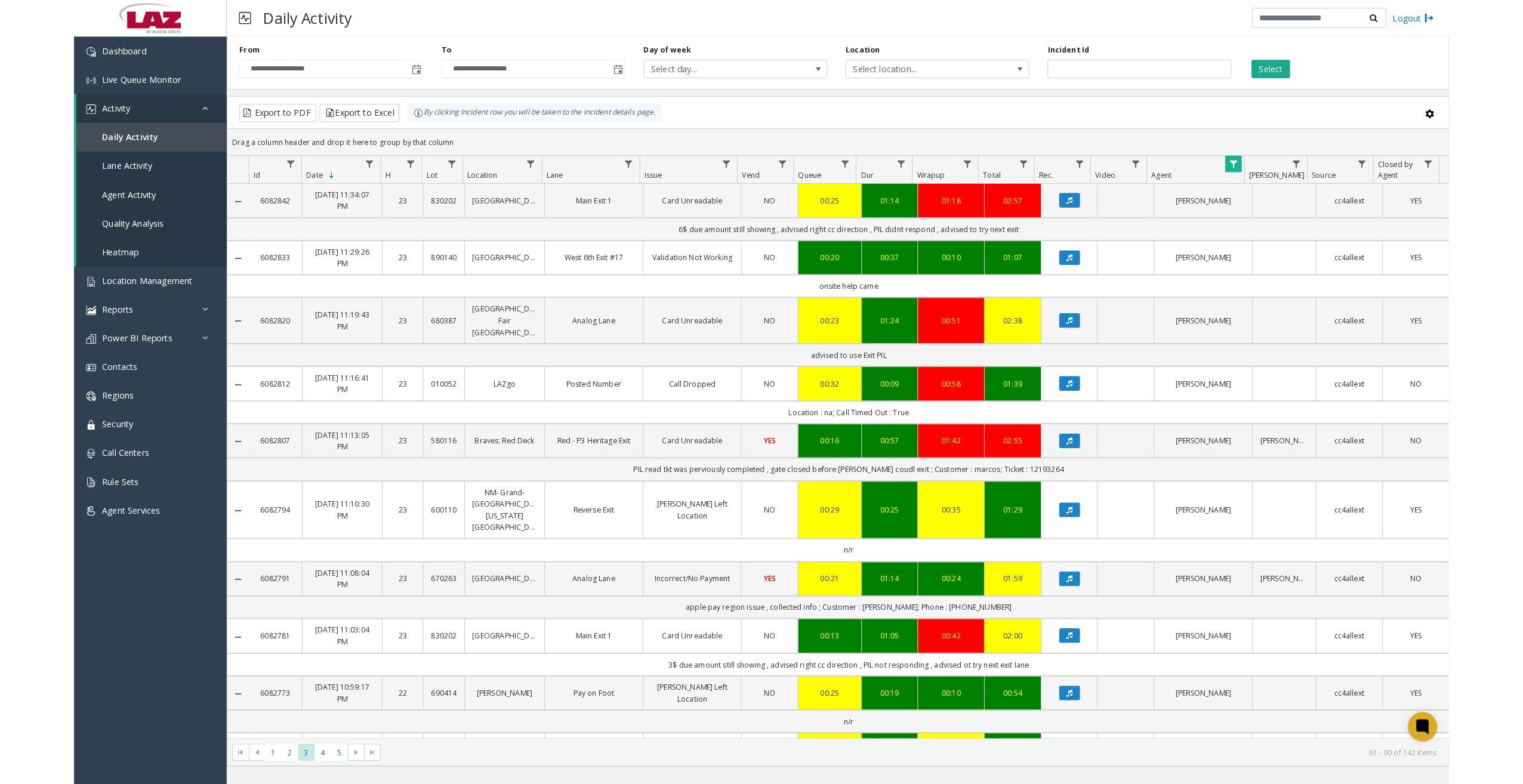
scroll to position [238, 0]
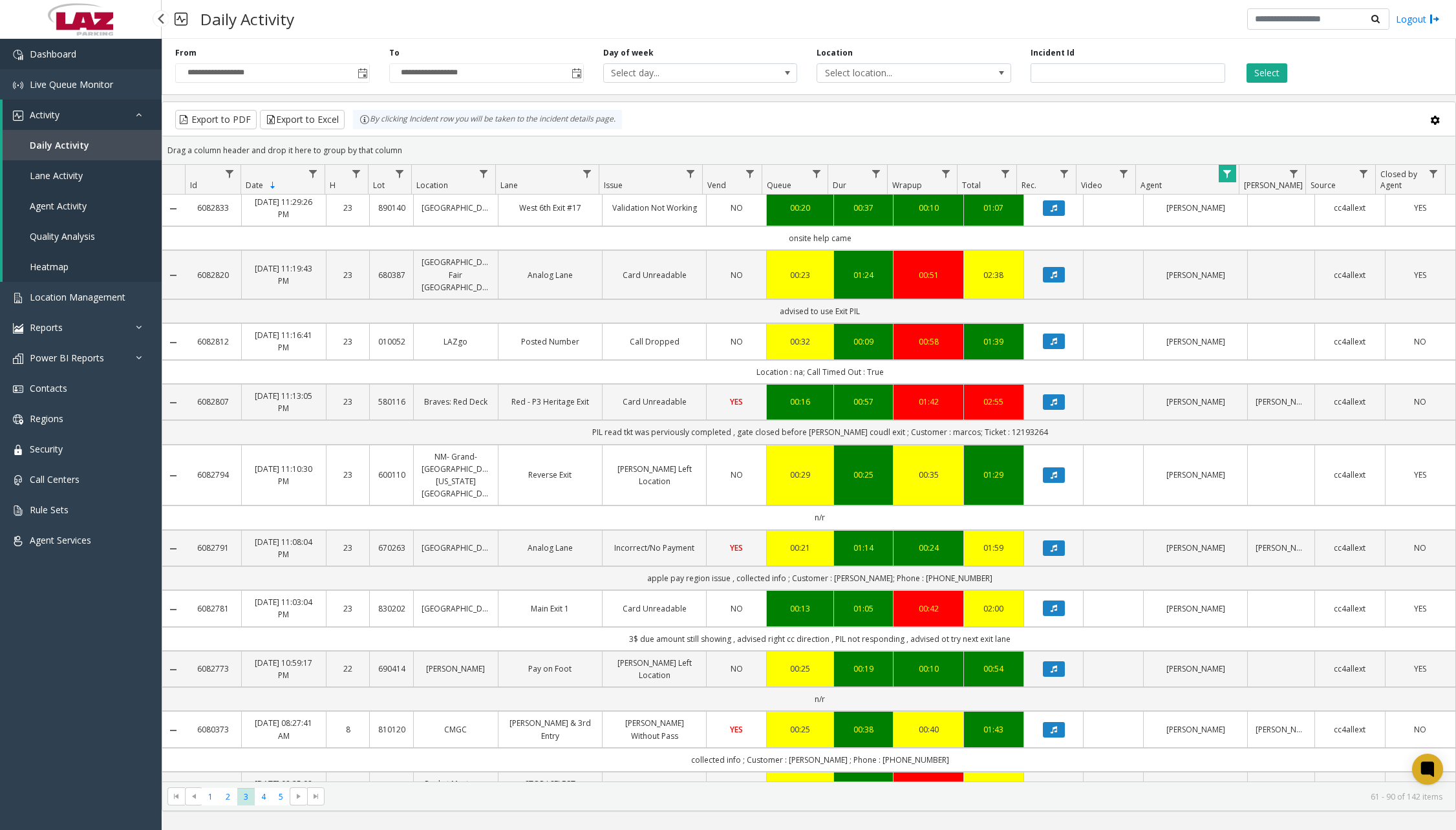
click at [96, 55] on link "Dashboard" at bounding box center [81, 54] width 162 height 30
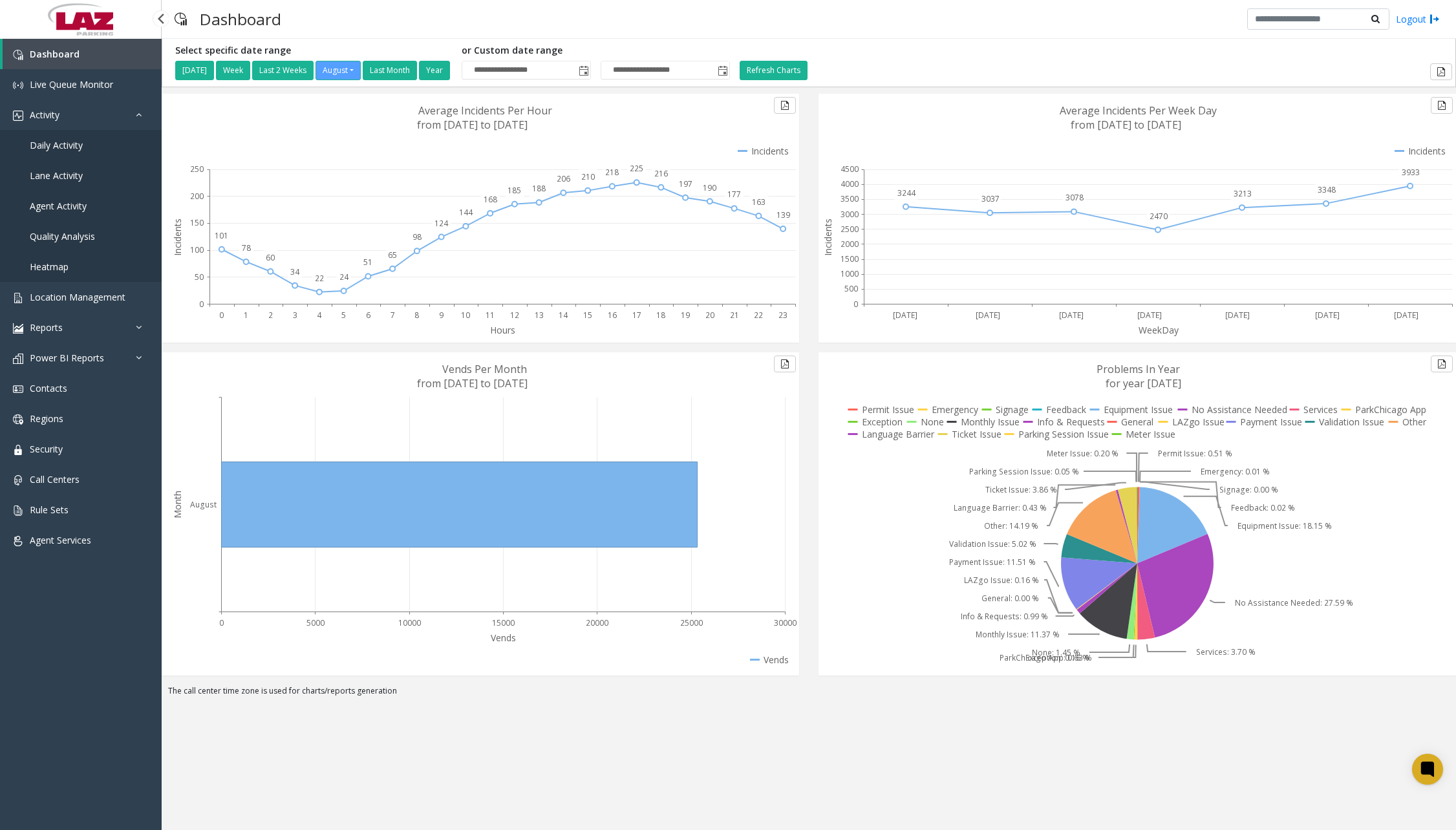
click at [55, 149] on span "Daily Activity" at bounding box center [56, 145] width 53 height 12
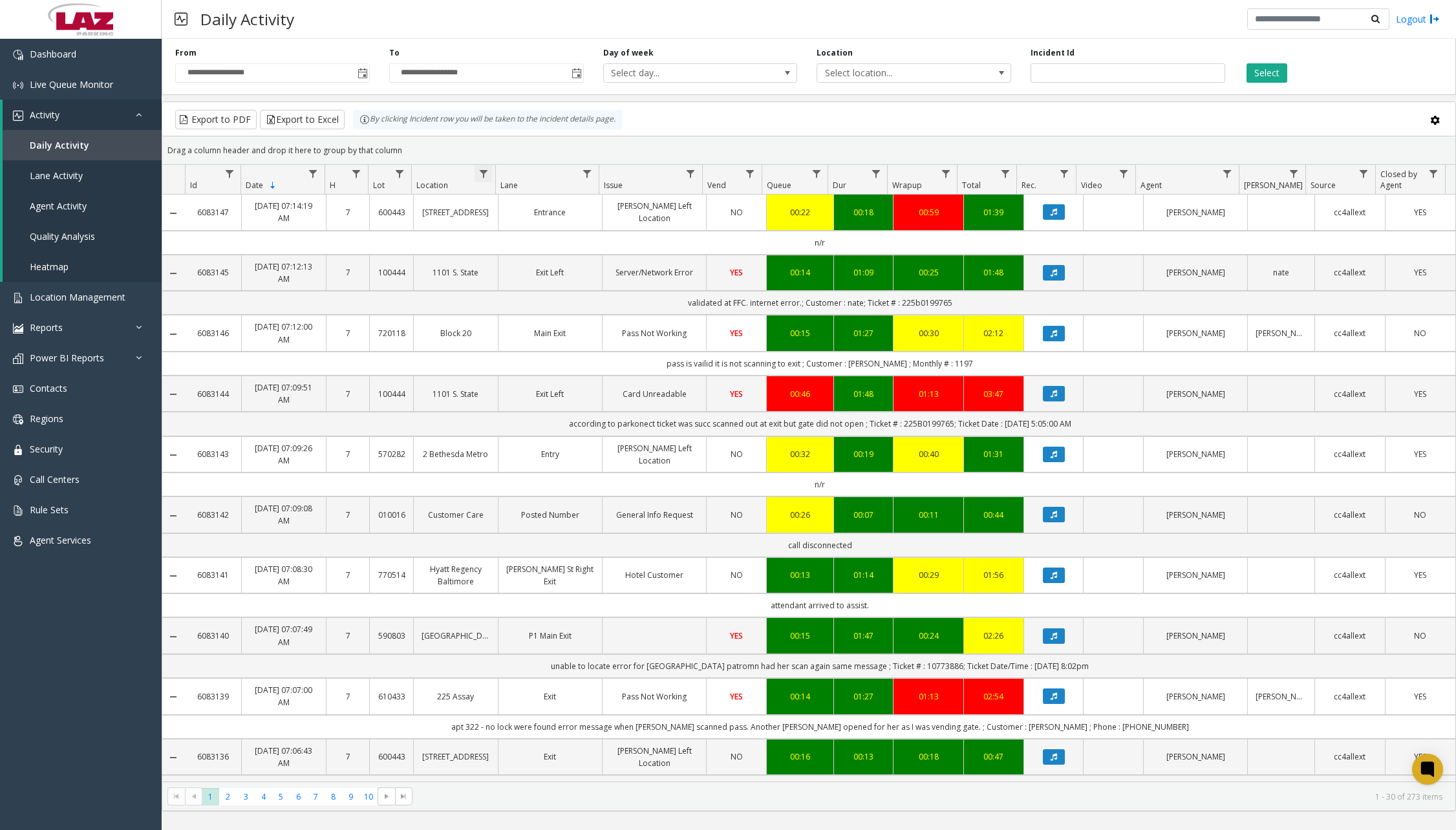
click at [486, 173] on span "Data table" at bounding box center [483, 174] width 10 height 10
click at [510, 225] on input "Location Filter" at bounding box center [539, 228] width 110 height 22
type input "******"
click at [565, 344] on button "Filter" at bounding box center [568, 350] width 53 height 28
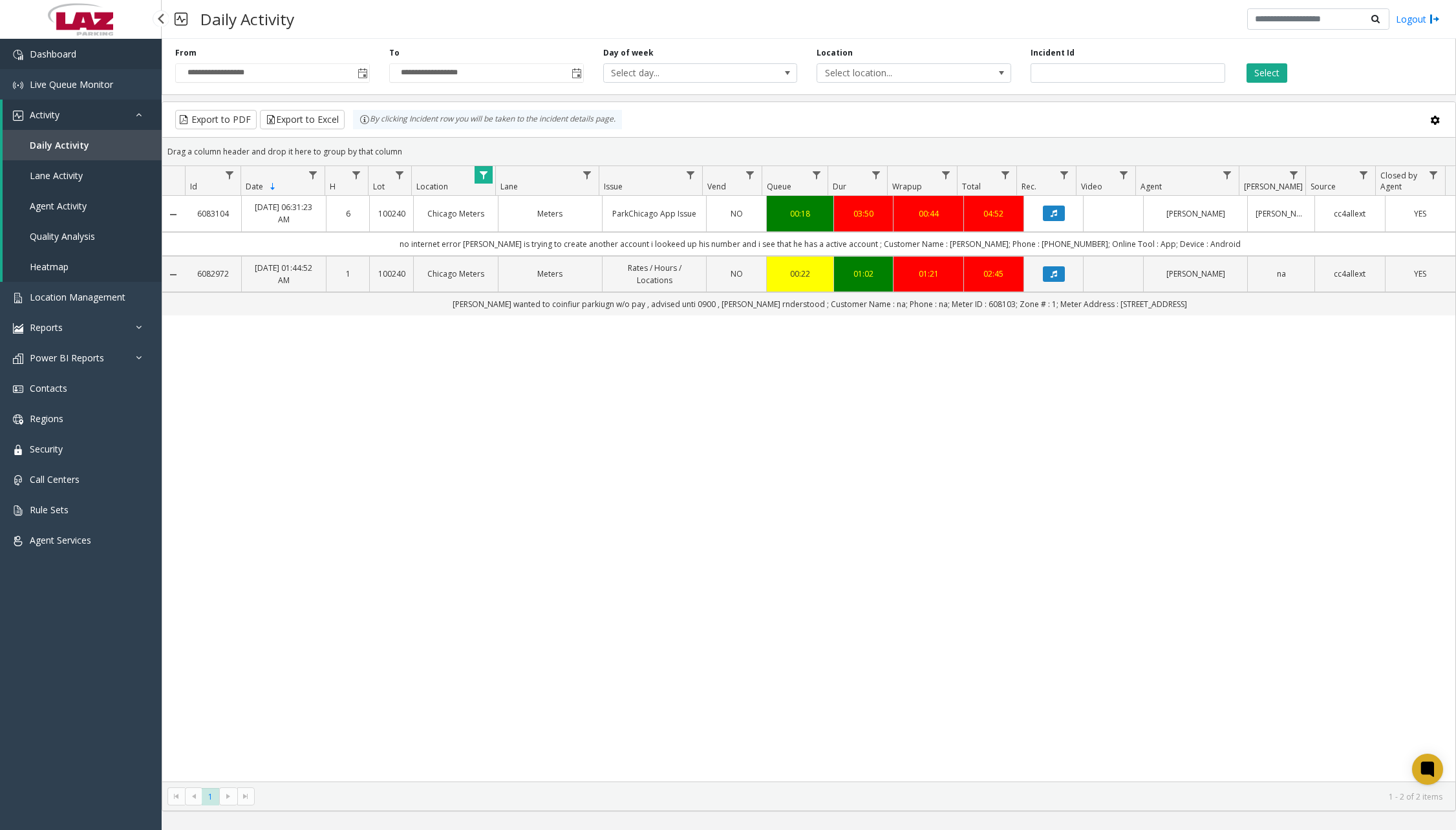
click at [116, 61] on link "Dashboard" at bounding box center [81, 54] width 162 height 30
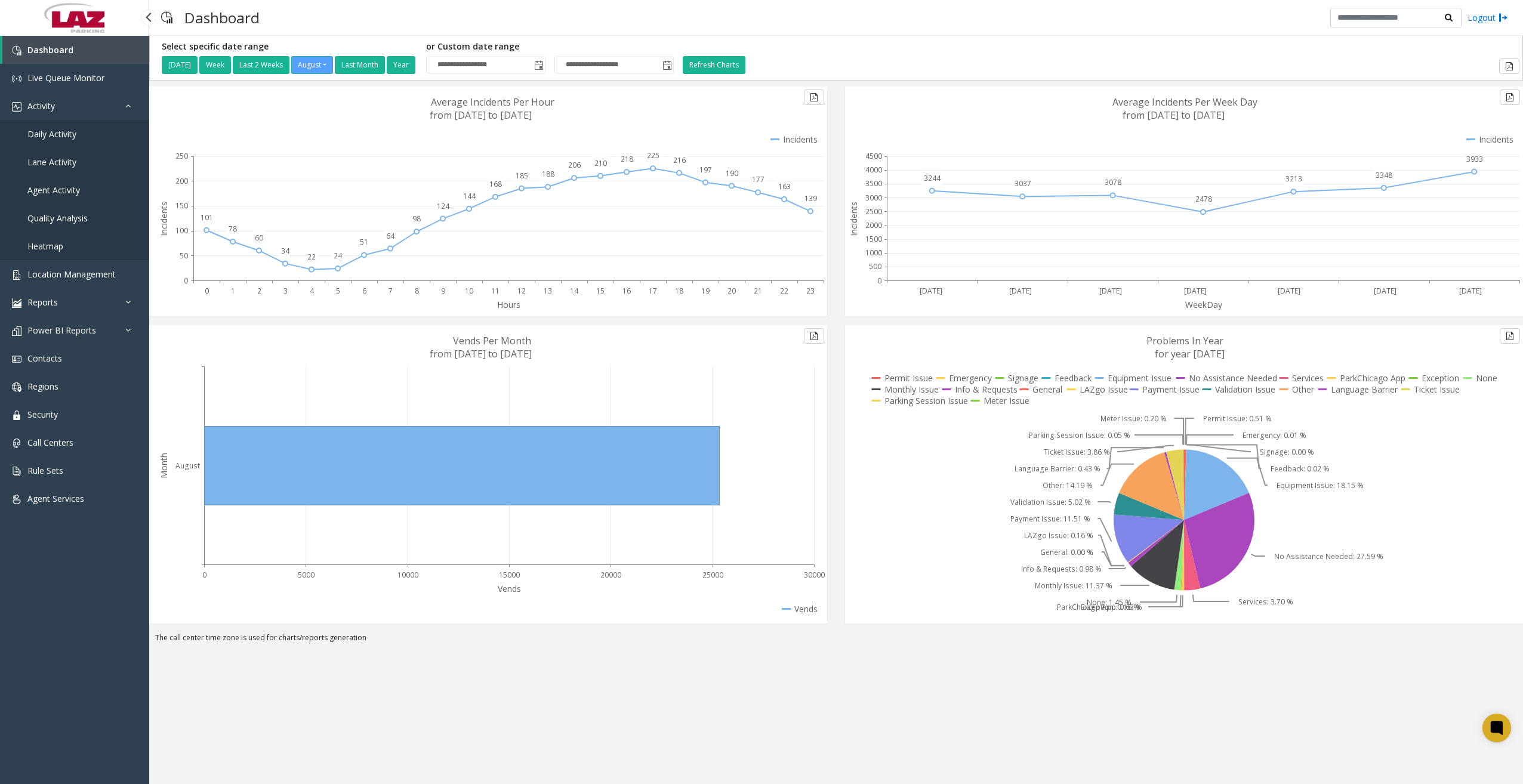
click at [62, 139] on span "Daily Activity" at bounding box center [52, 134] width 49 height 11
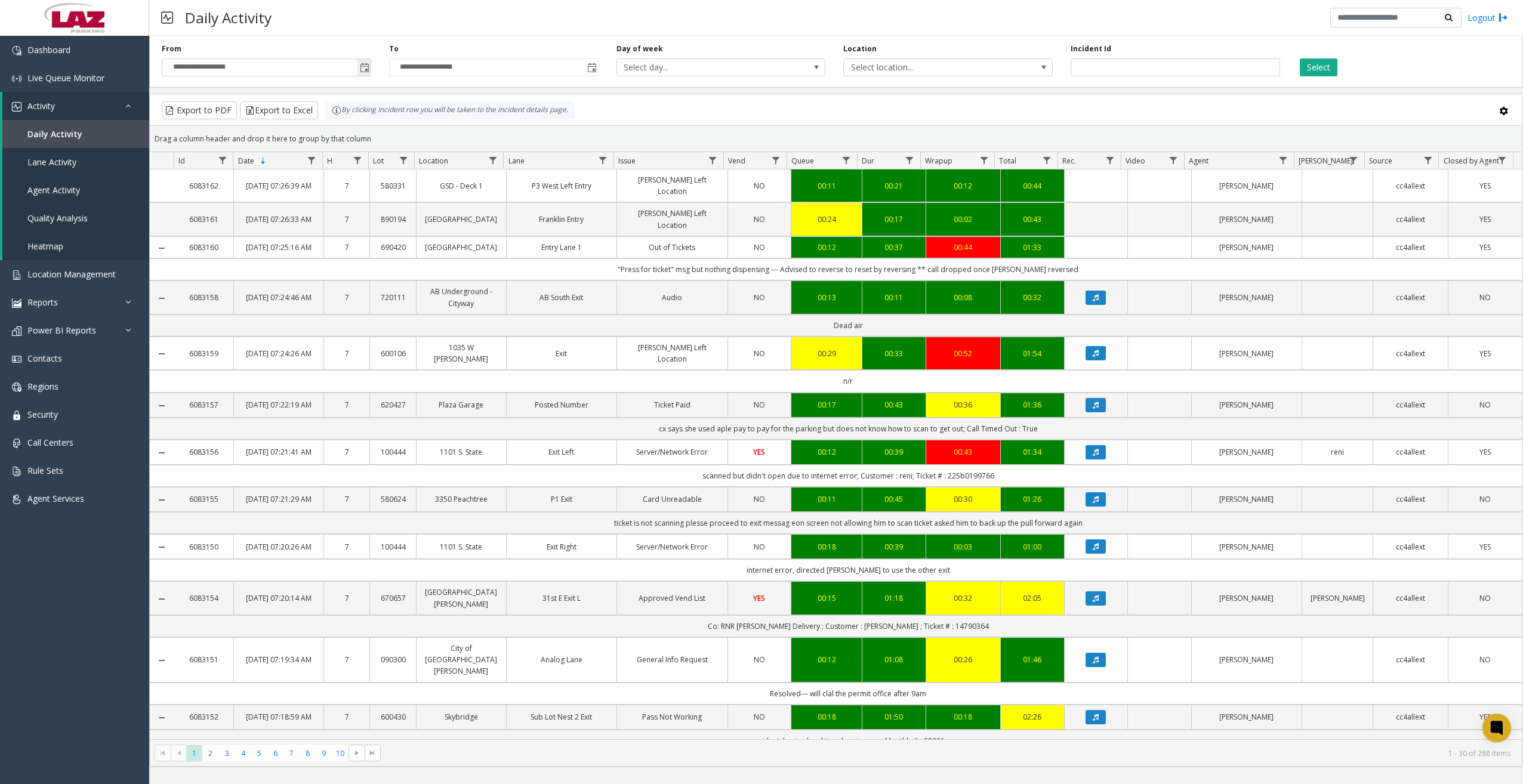
click at [364, 72] on span "Toggle popup" at bounding box center [364, 68] width 10 height 10
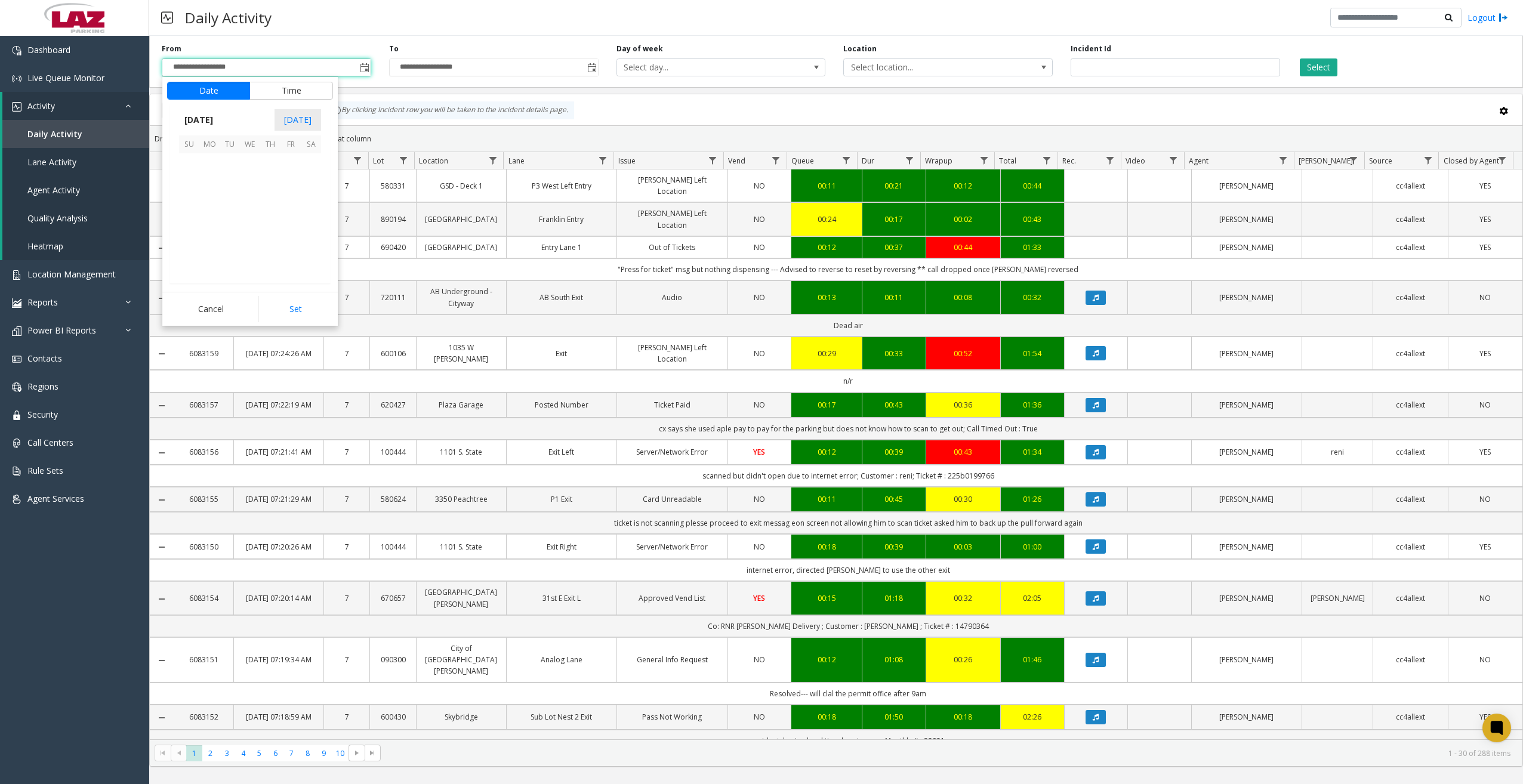
scroll to position [213925, 0]
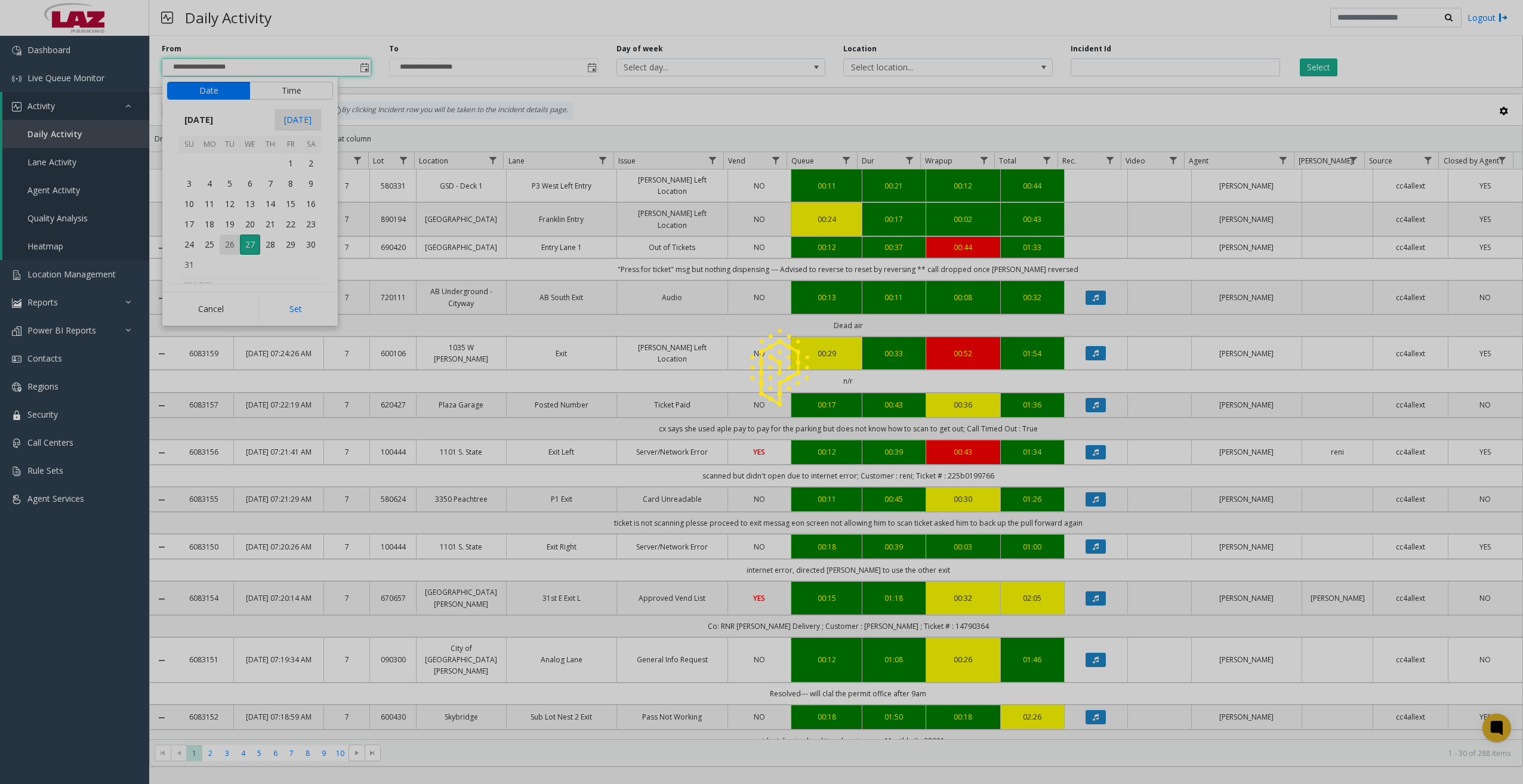
click at [227, 243] on span "26" at bounding box center [229, 244] width 20 height 20
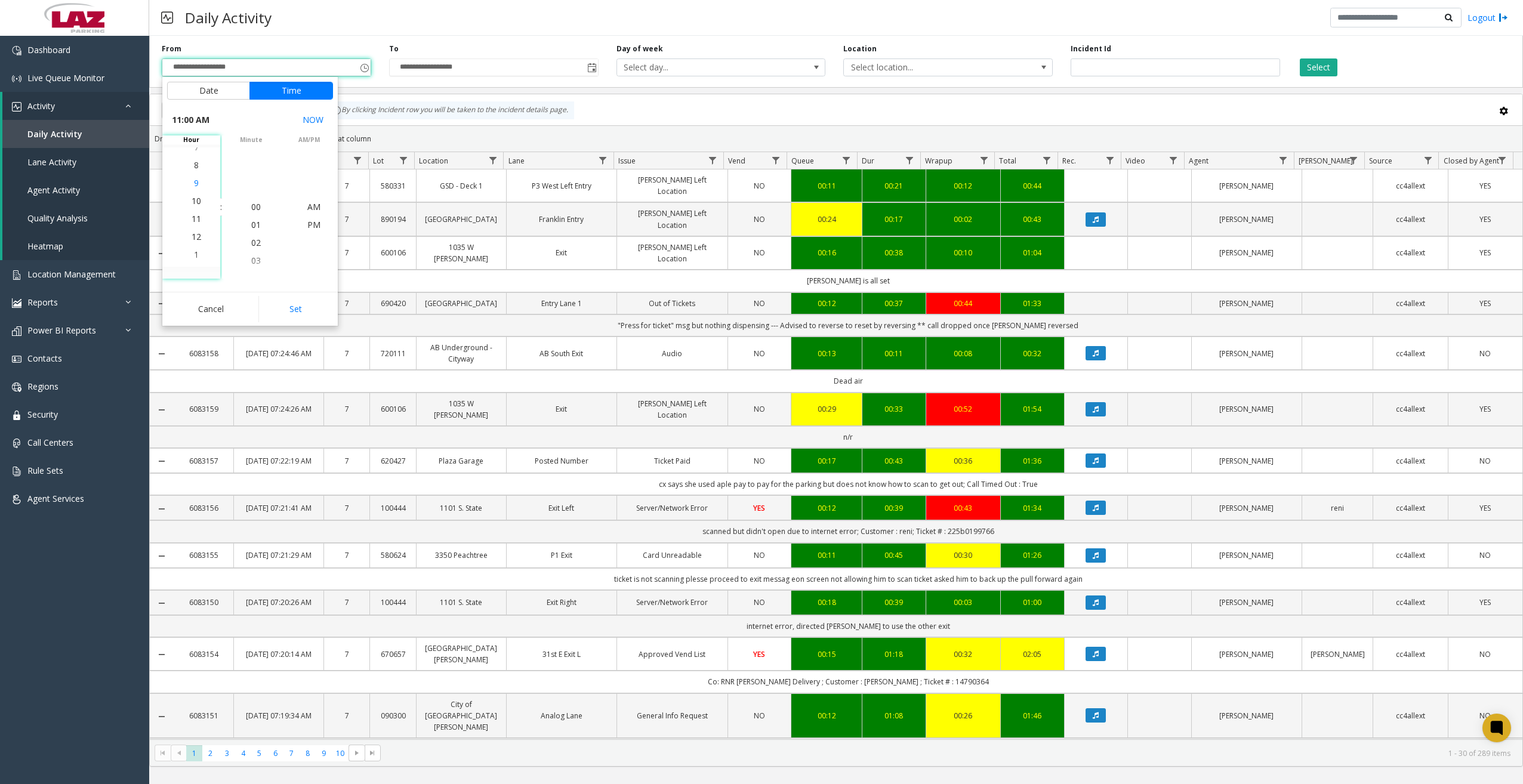
scroll to position [197, 0]
click at [193, 190] on span "10" at bounding box center [196, 188] width 10 height 11
click at [252, 206] on span "00" at bounding box center [256, 206] width 10 height 11
click at [309, 223] on span "PM" at bounding box center [313, 224] width 13 height 11
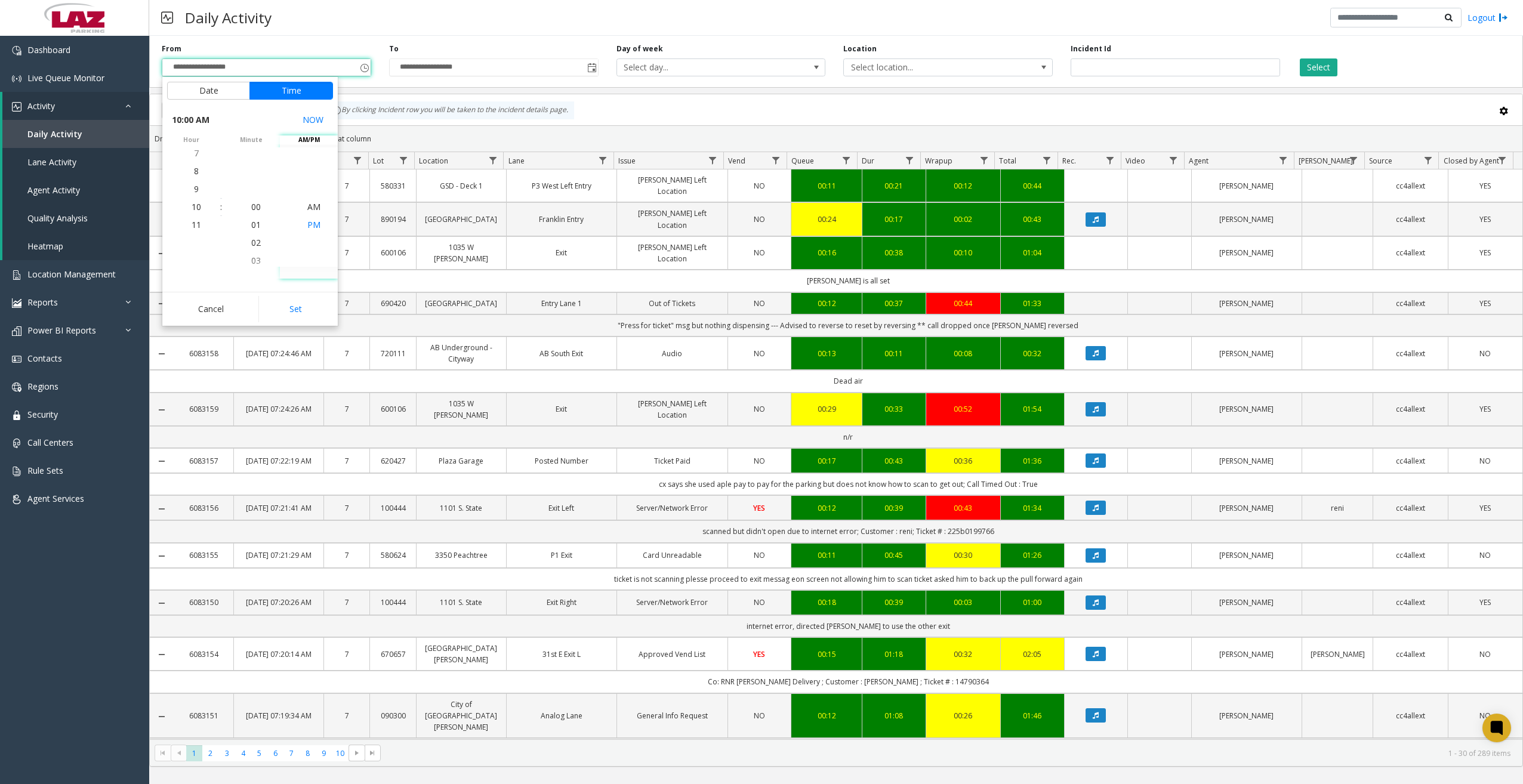
scroll to position [18, 0]
click at [307, 310] on button "Set" at bounding box center [296, 309] width 75 height 26
type input "**********"
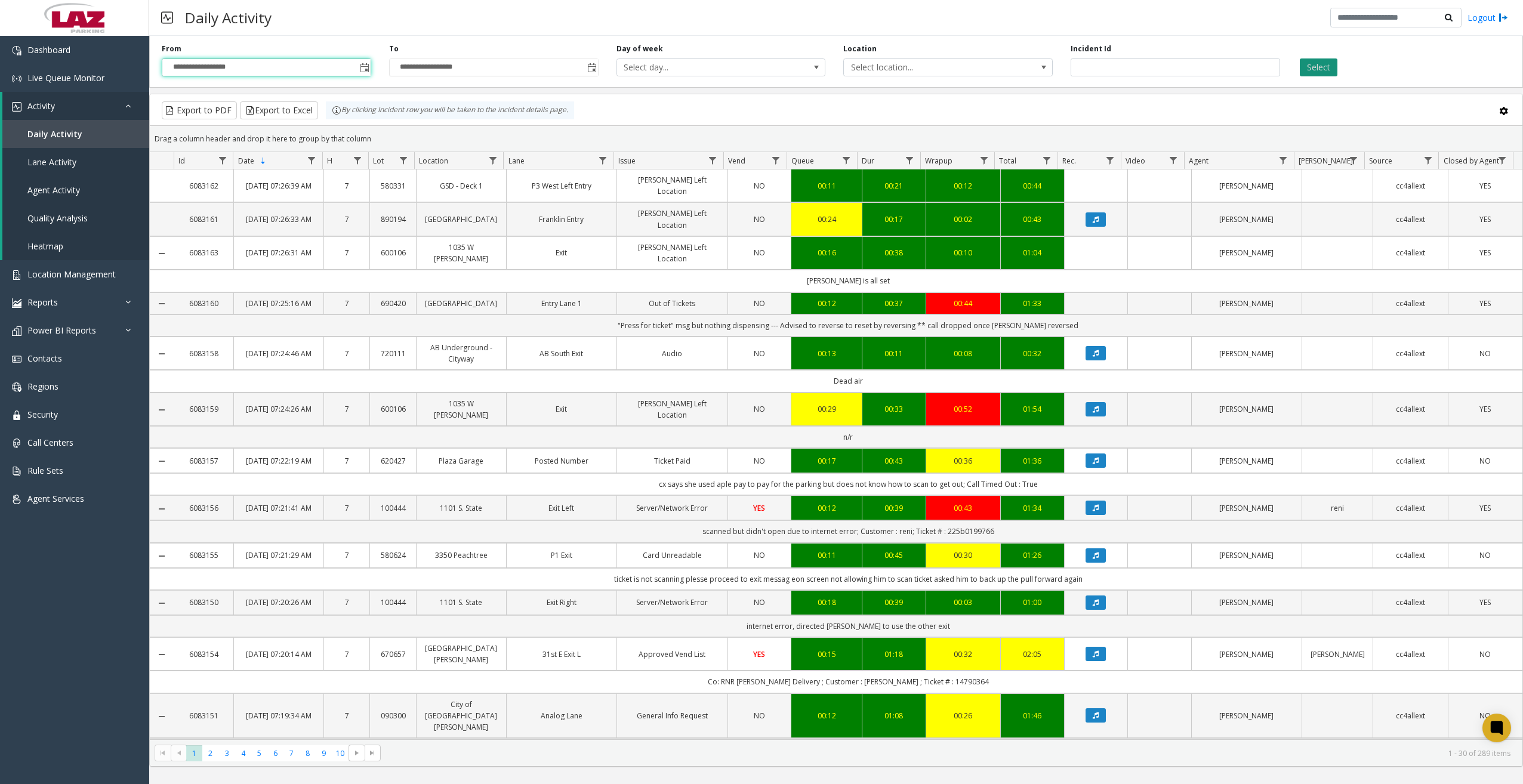
click at [1322, 72] on button "Select" at bounding box center [1318, 67] width 37 height 18
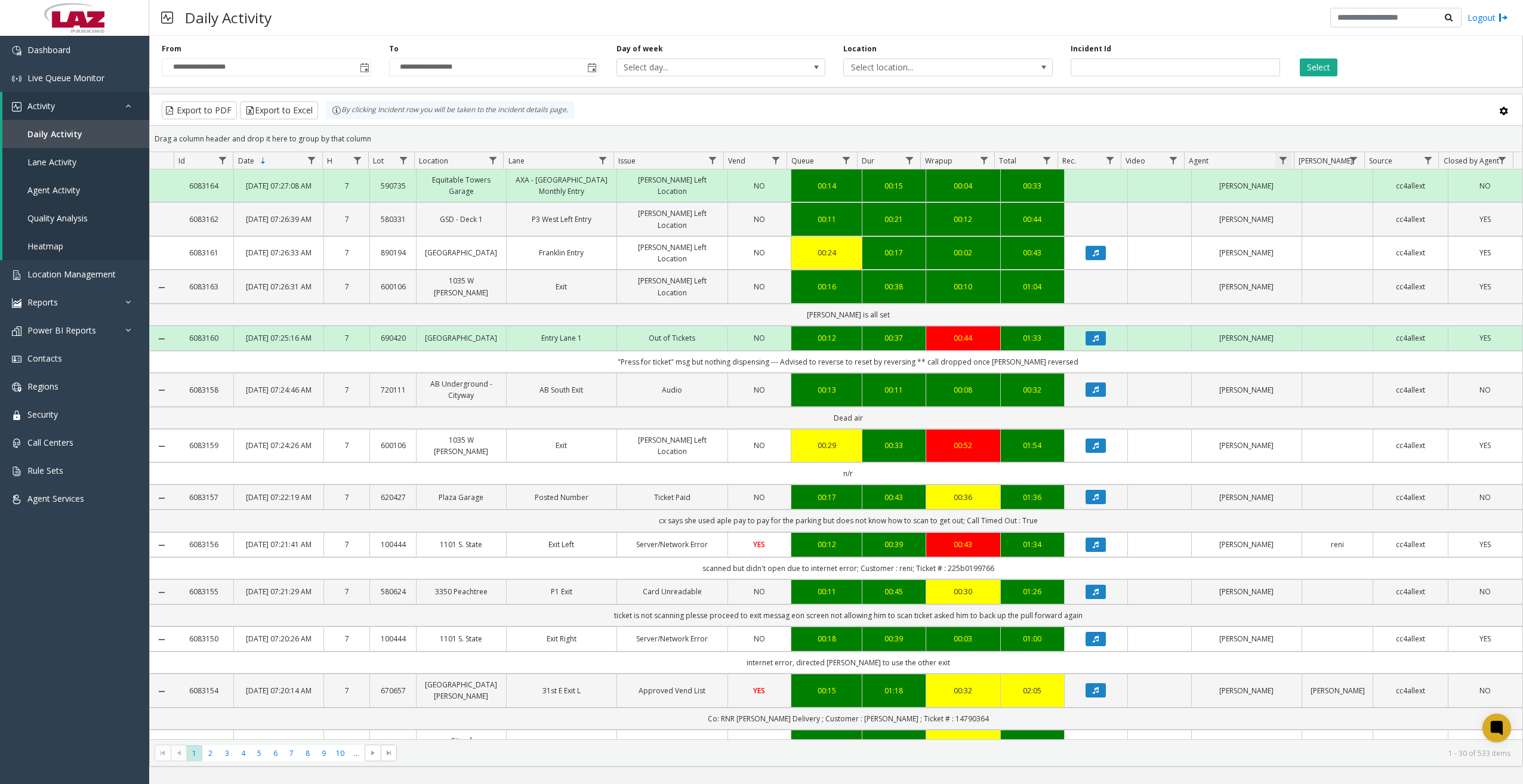
click at [1285, 160] on span "Data table" at bounding box center [1283, 160] width 10 height 10
click at [1316, 201] on input "Agent Filter" at bounding box center [1335, 211] width 102 height 20
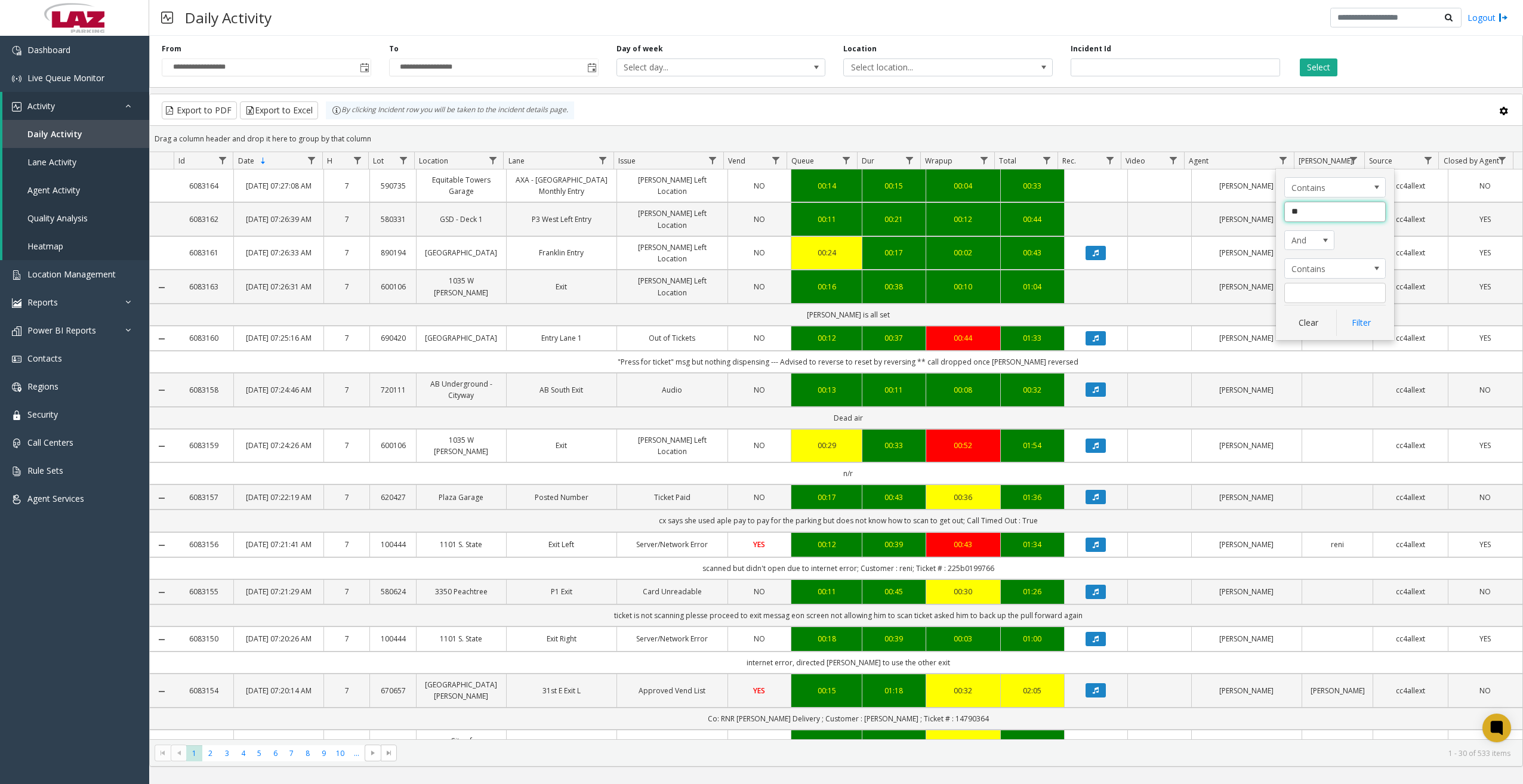
type input "***"
click at [1343, 327] on button "Filter" at bounding box center [1361, 323] width 49 height 26
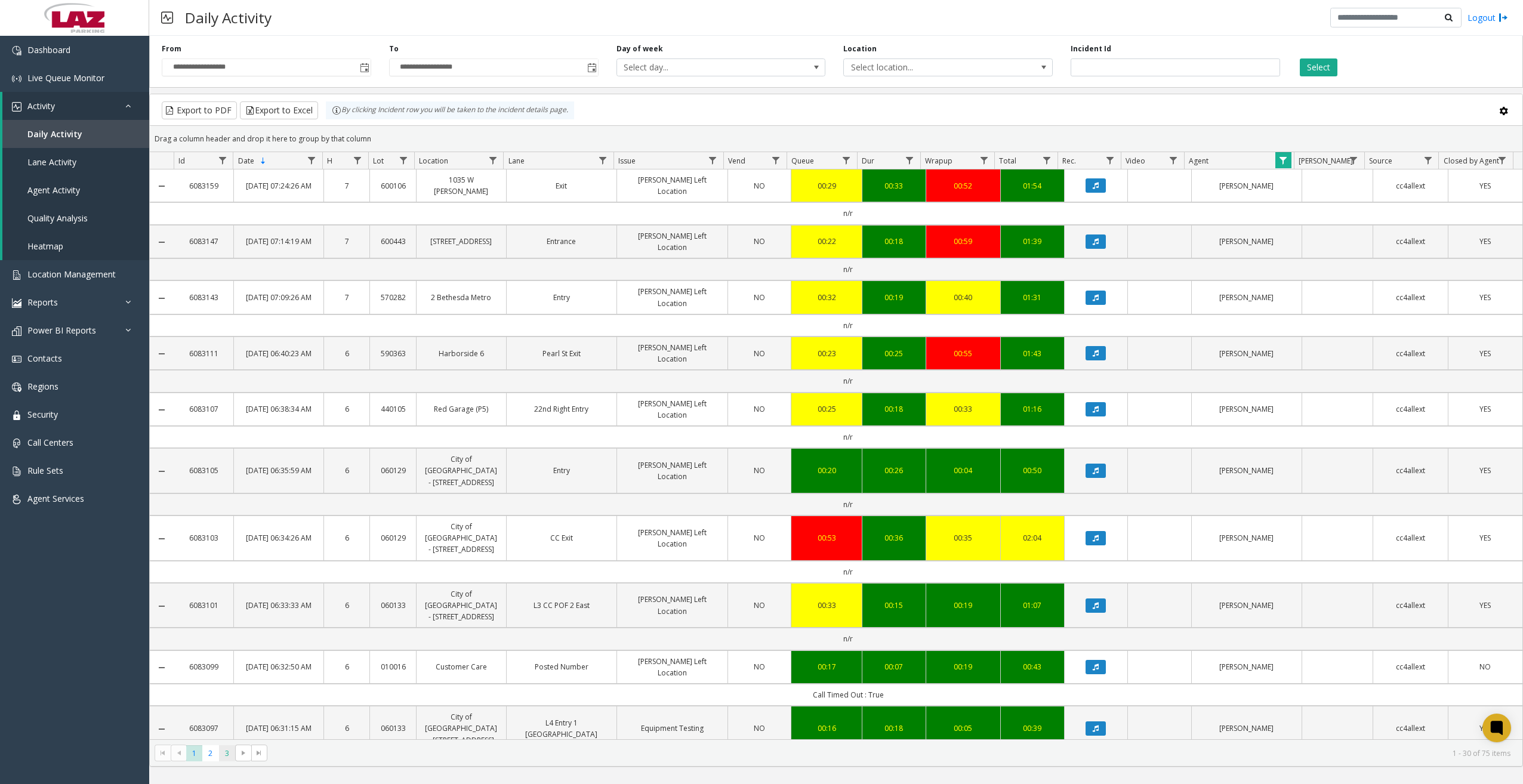
click at [228, 757] on span "3" at bounding box center [226, 753] width 16 height 16
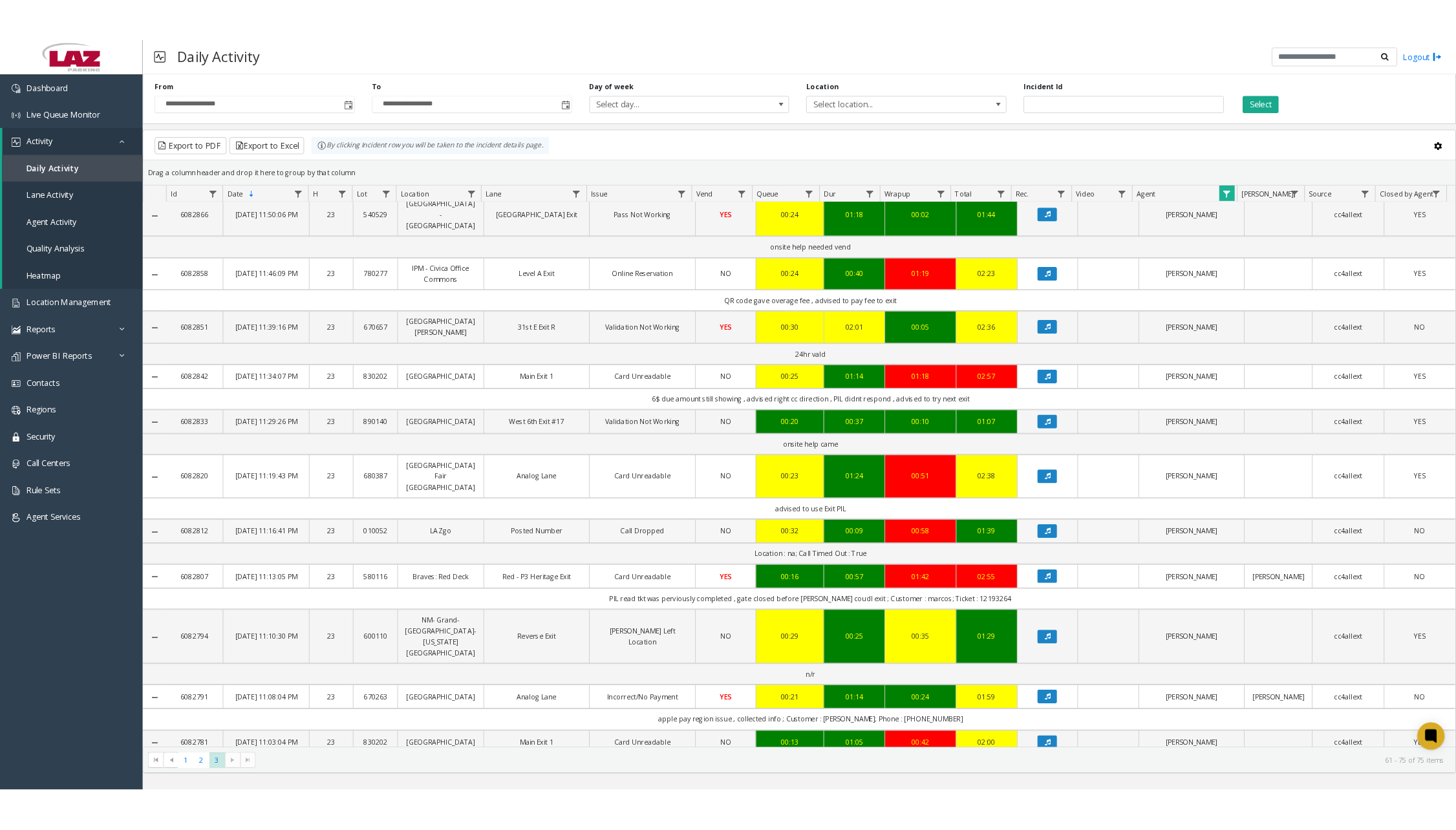
scroll to position [289, 0]
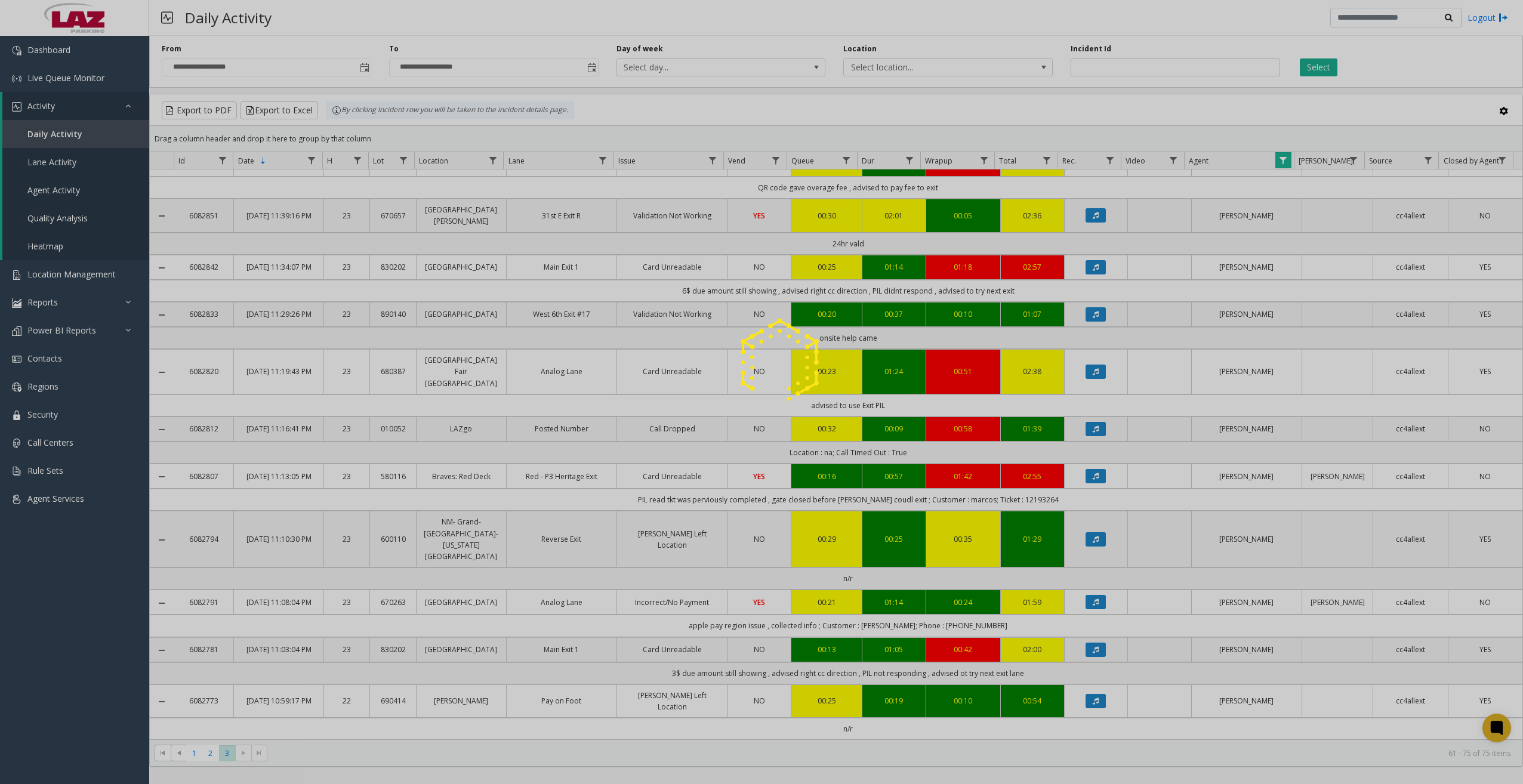
click at [95, 37] on div at bounding box center [761, 392] width 1523 height 784
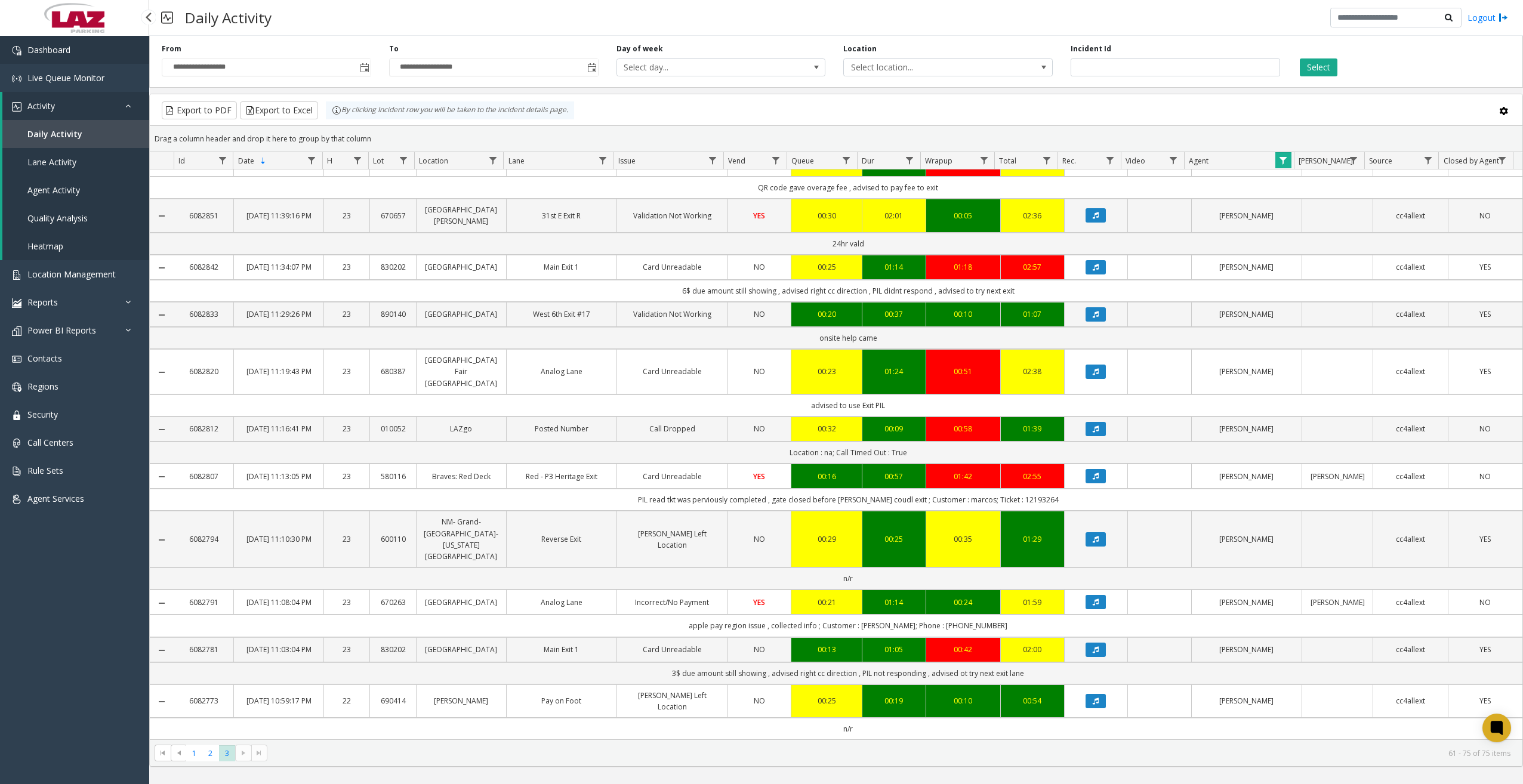
click at [91, 46] on link "Dashboard" at bounding box center [75, 49] width 149 height 28
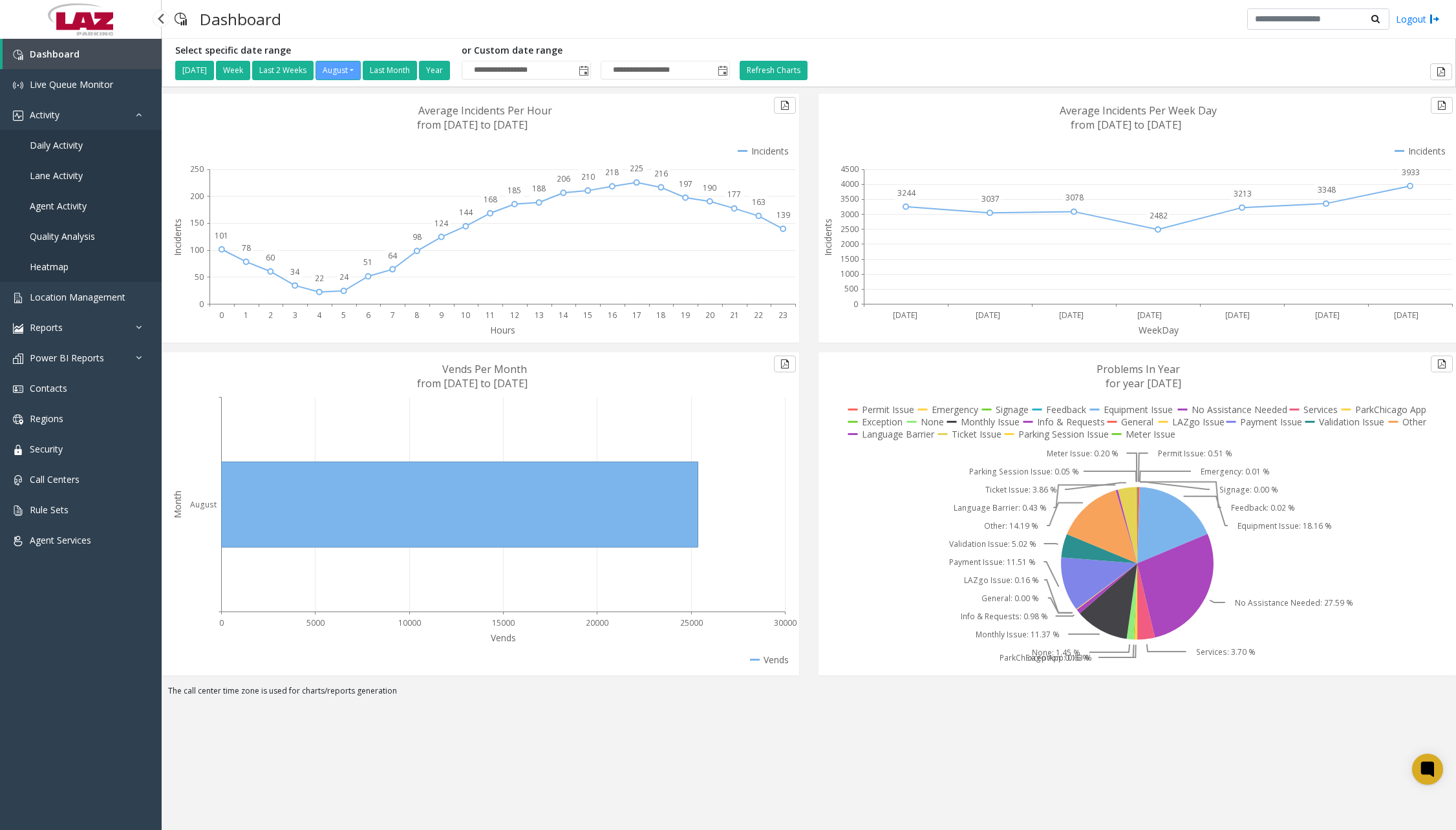
click at [74, 148] on span "Daily Activity" at bounding box center [56, 145] width 53 height 12
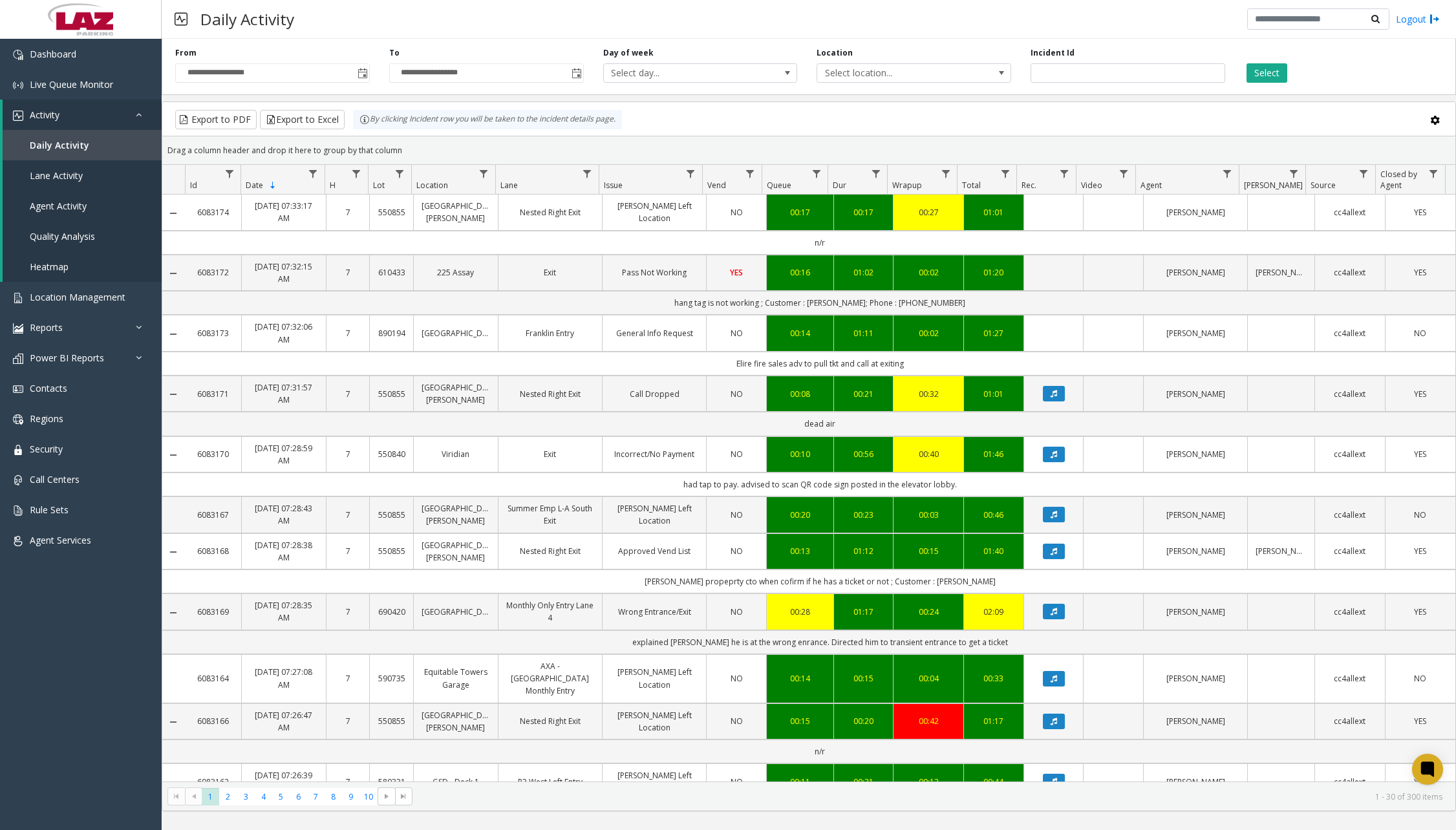
click at [411, 12] on div "Daily Activity Logout" at bounding box center [808, 19] width 1294 height 39
click at [364, 71] on span "Toggle popup" at bounding box center [362, 73] width 10 height 10
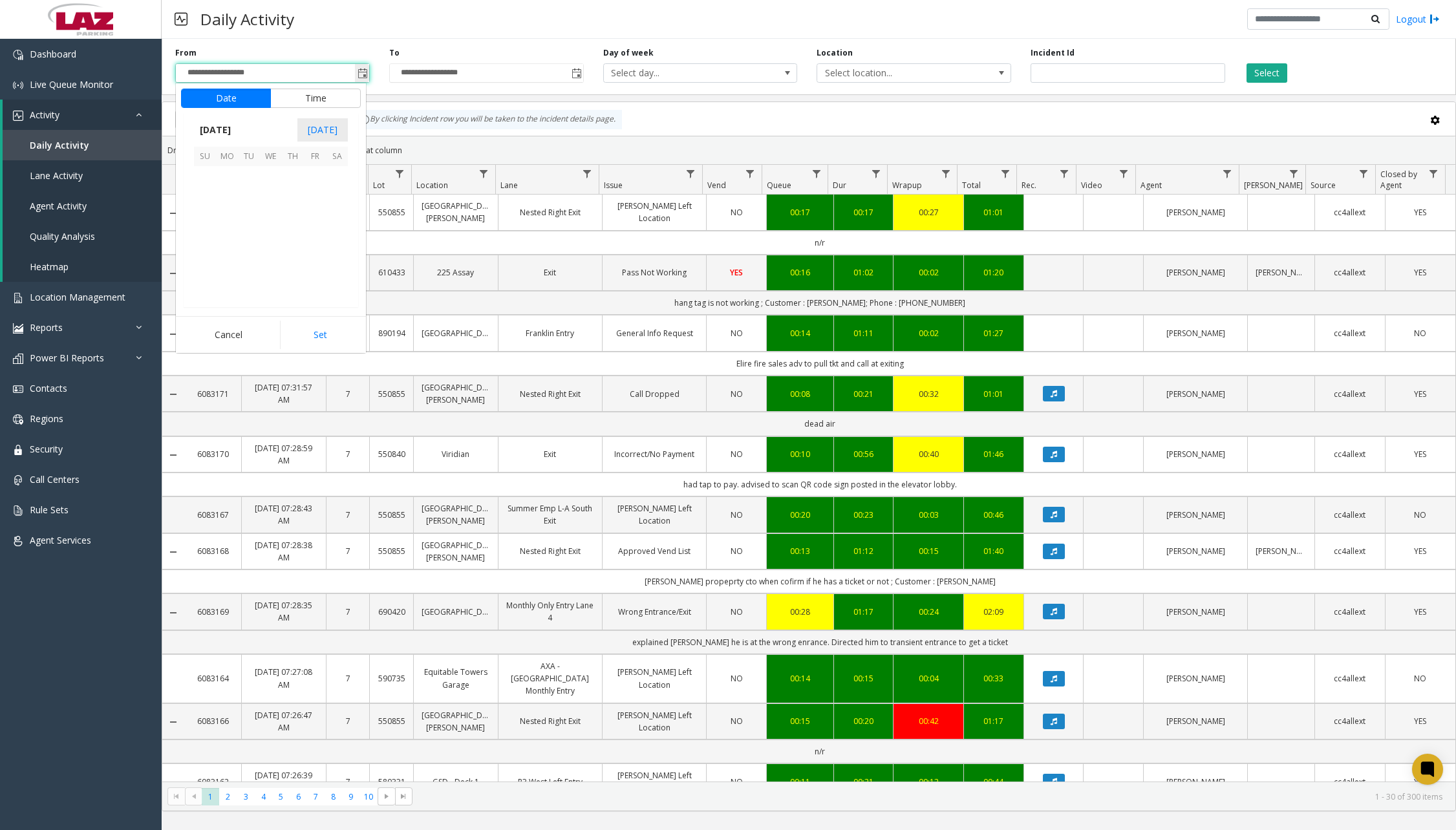
scroll to position [231863, 0]
click at [252, 265] on span "26" at bounding box center [248, 264] width 22 height 22
click at [210, 279] on span "11" at bounding box center [212, 282] width 10 height 12
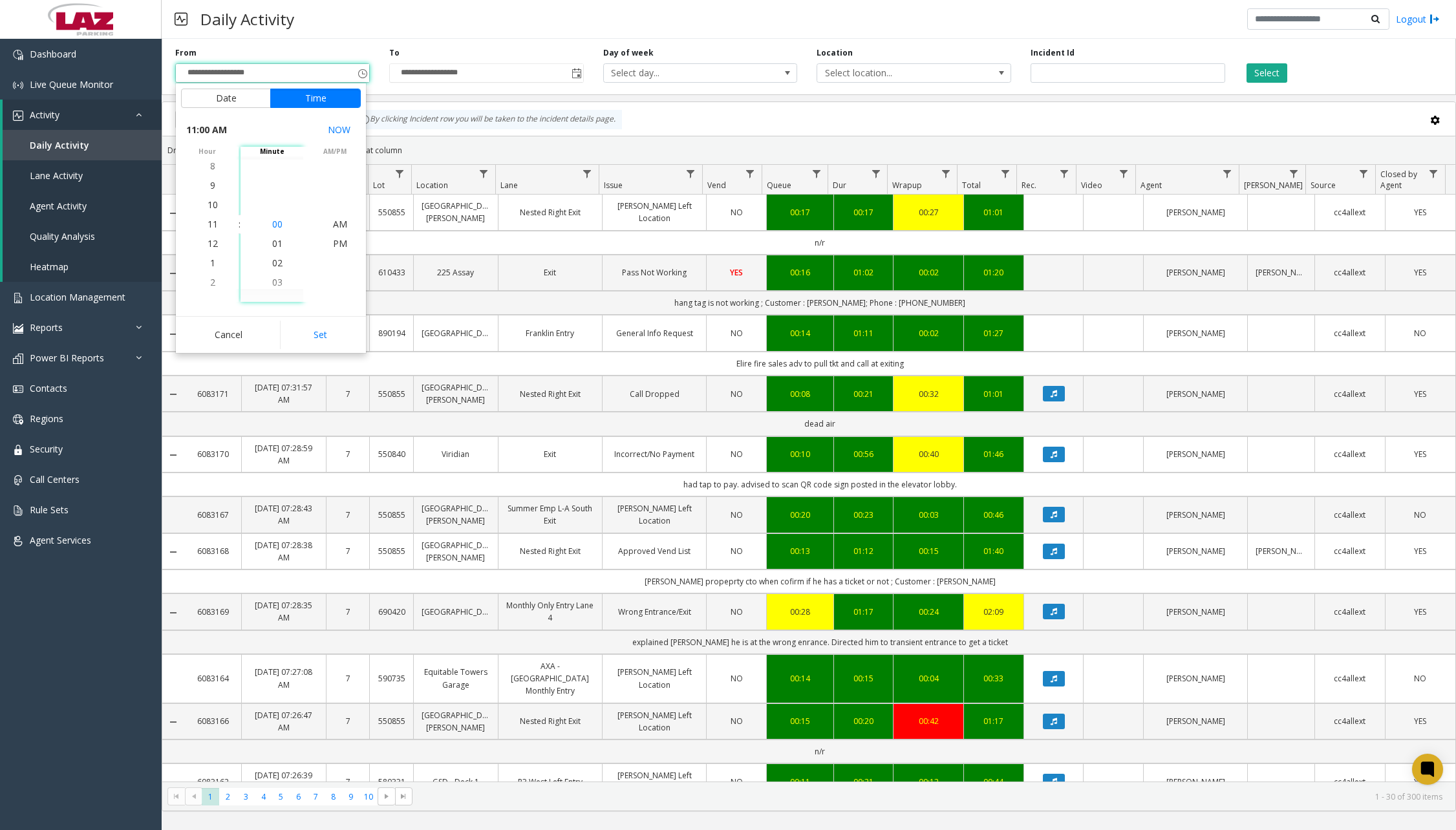
click at [273, 225] on span "00" at bounding box center [277, 224] width 10 height 12
click at [338, 243] on span "PM" at bounding box center [339, 243] width 14 height 12
click at [330, 334] on button "Set" at bounding box center [321, 335] width 82 height 28
type input "**********"
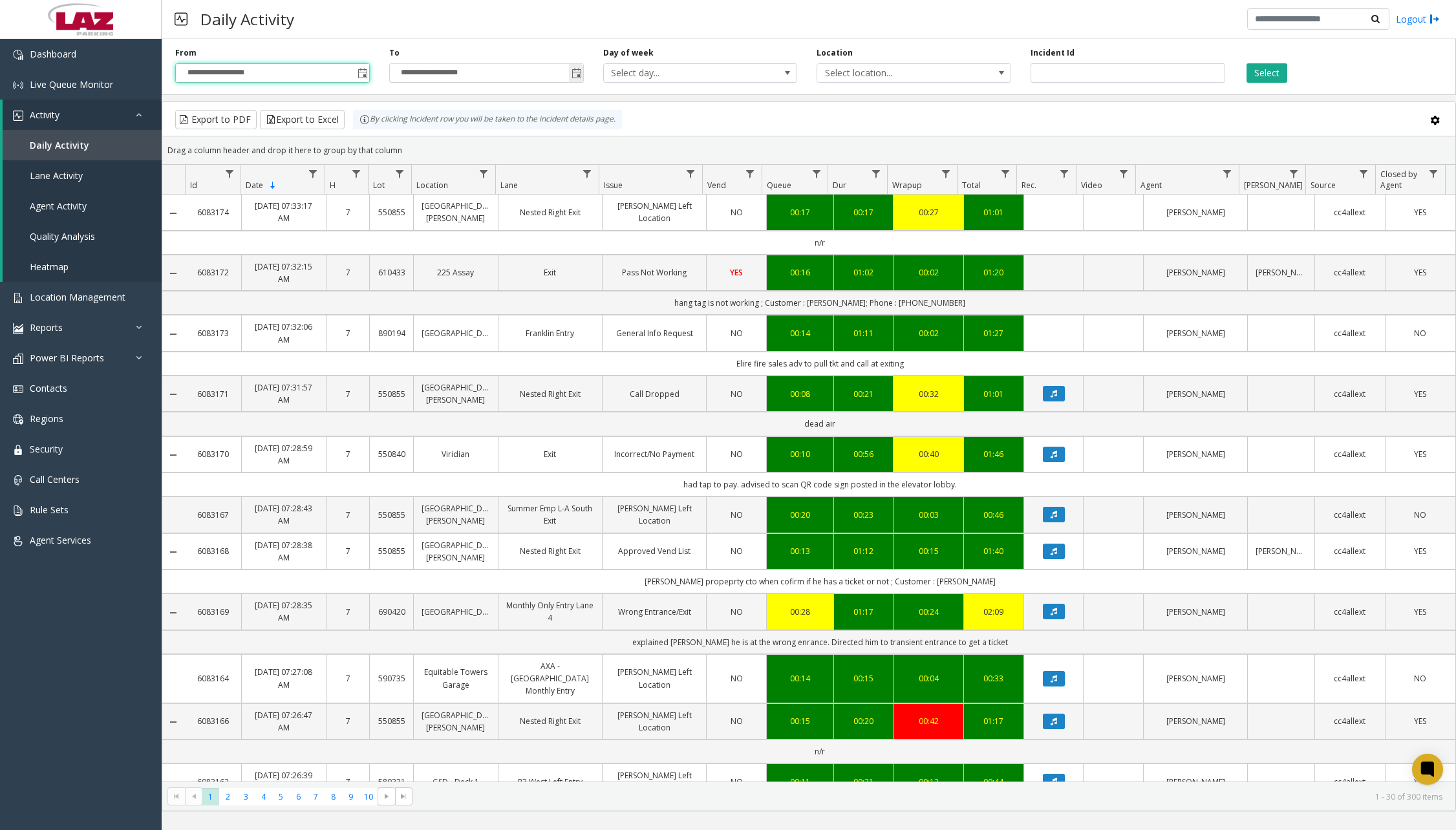
click at [577, 70] on span "Toggle popup" at bounding box center [576, 73] width 10 height 10
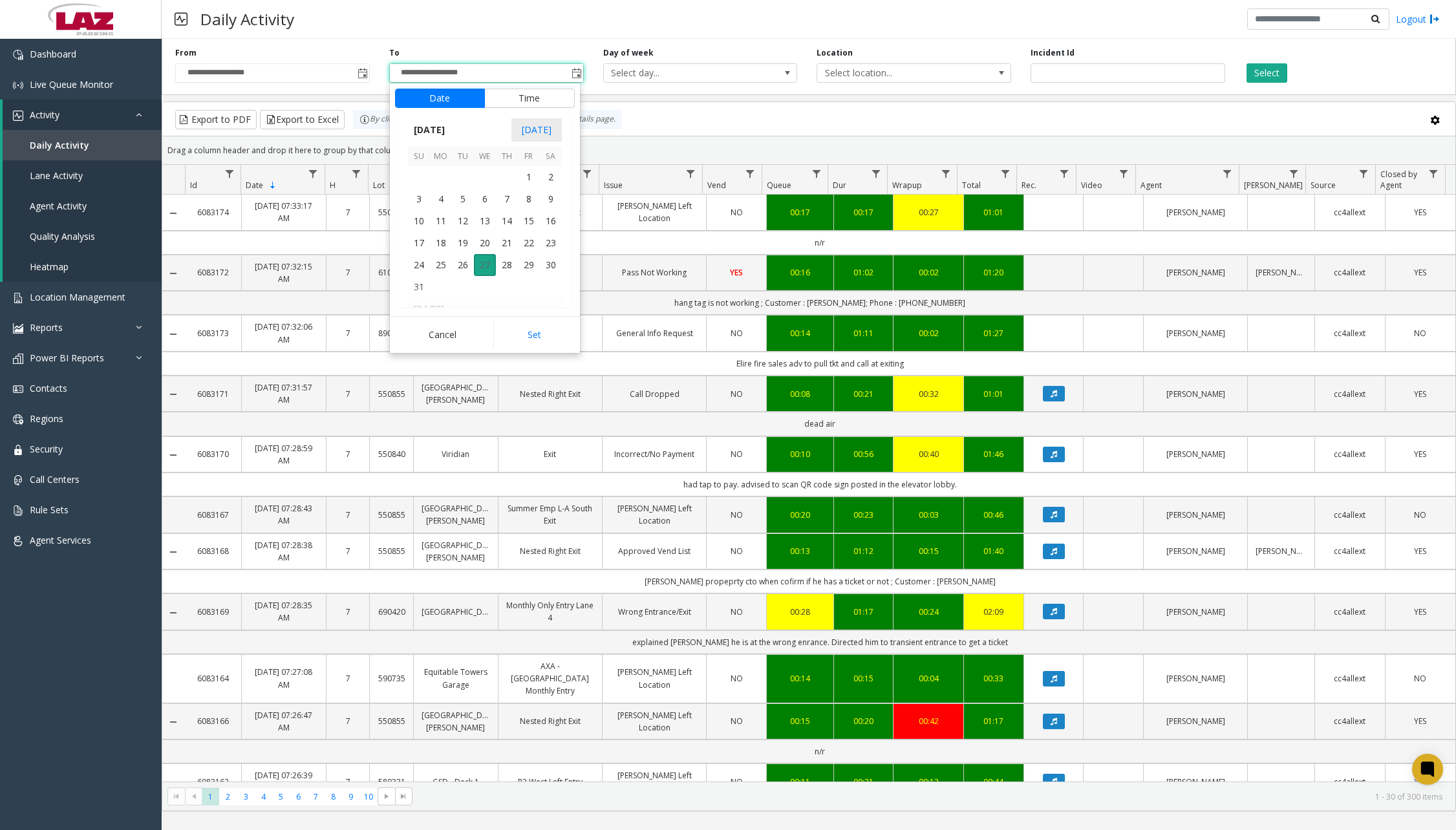
click at [488, 265] on span "27" at bounding box center [484, 264] width 22 height 22
click at [424, 224] on span "7" at bounding box center [427, 224] width 6 height 12
click at [486, 223] on span "30" at bounding box center [491, 224] width 10 height 12
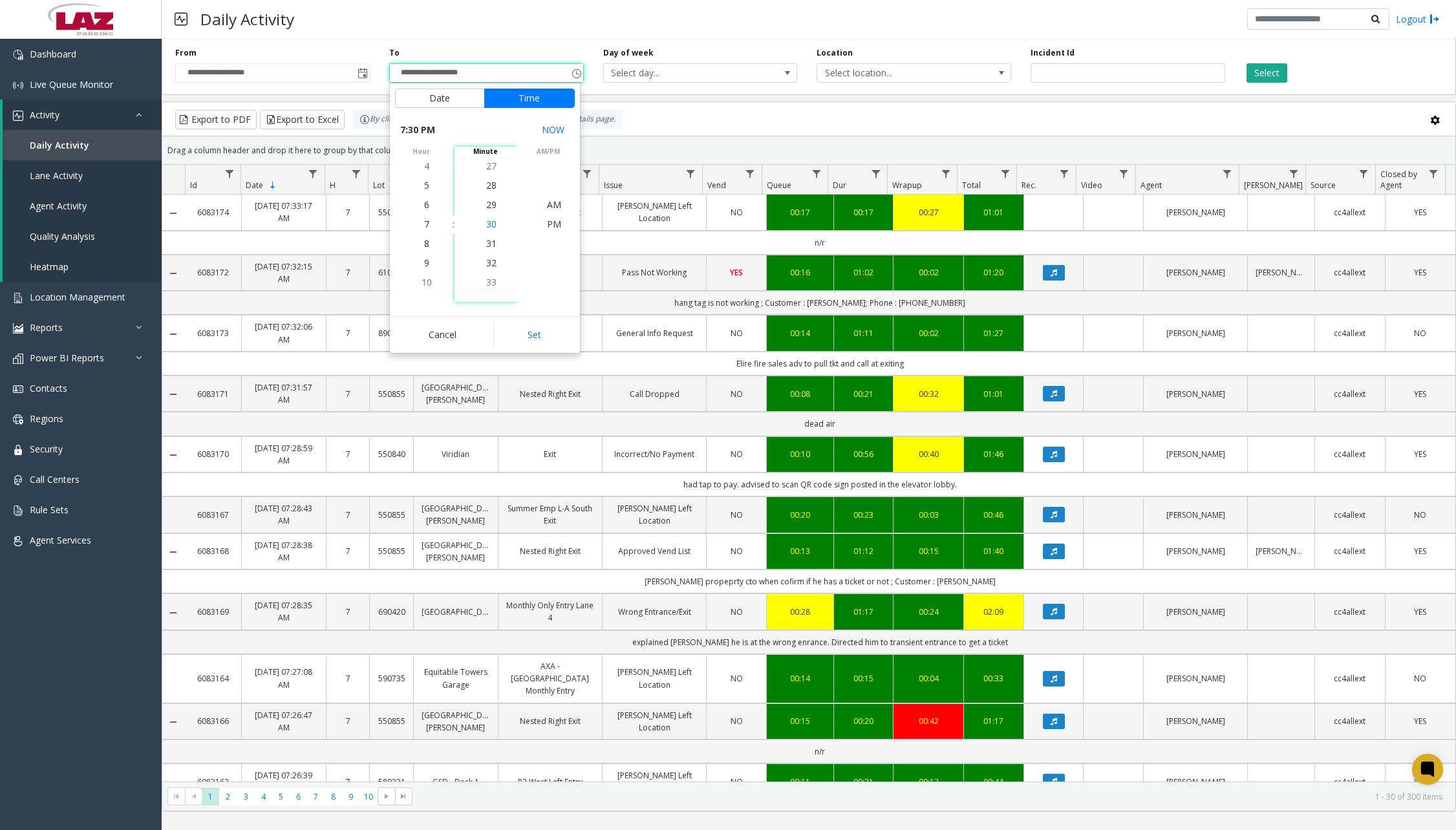
click at [486, 224] on span "30" at bounding box center [491, 224] width 10 height 12
click at [547, 206] on span "AM" at bounding box center [554, 204] width 14 height 12
click at [536, 331] on button "Set" at bounding box center [534, 335] width 82 height 28
type input "**********"
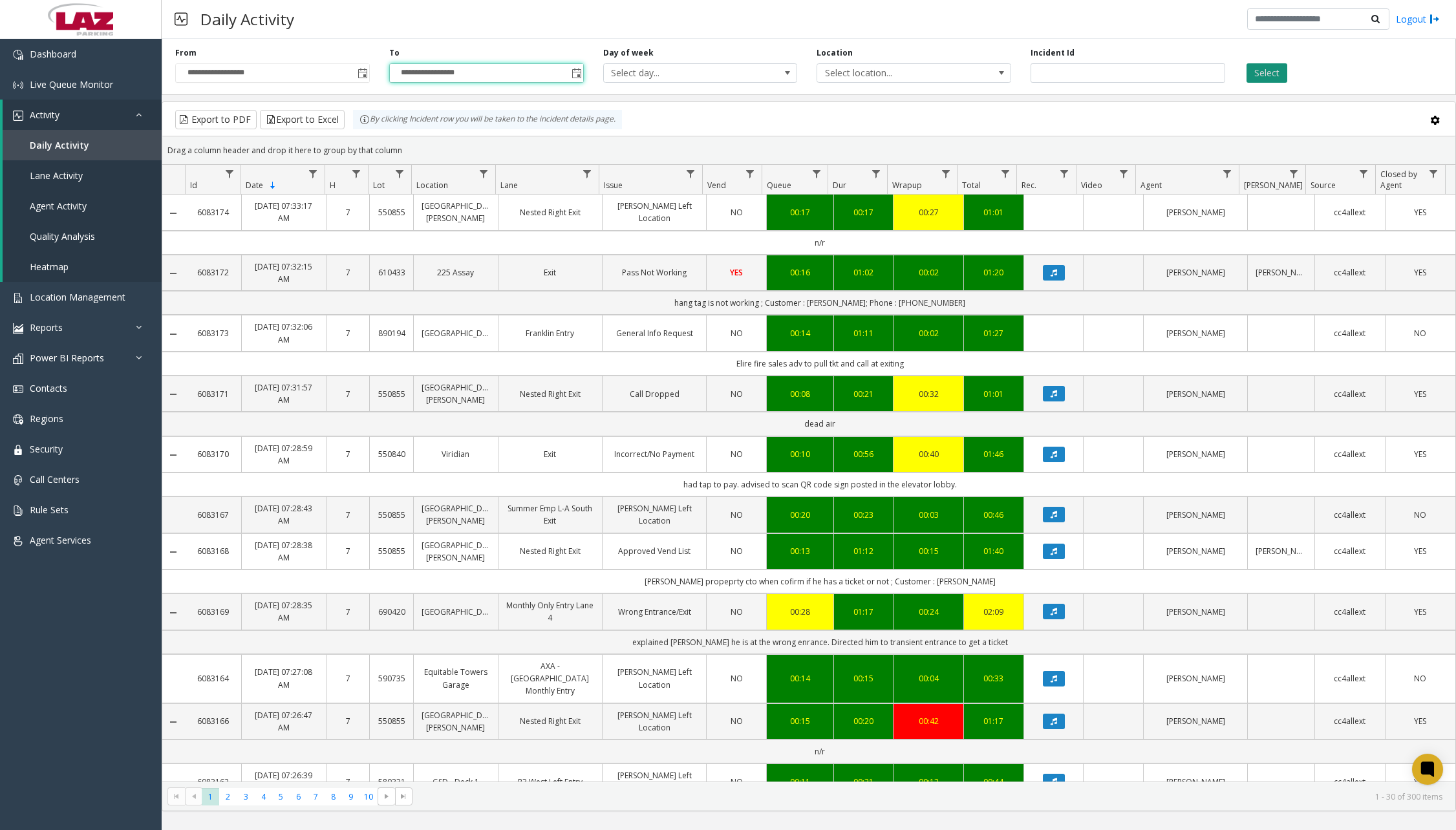
click at [1270, 72] on button "Select" at bounding box center [1266, 72] width 40 height 20
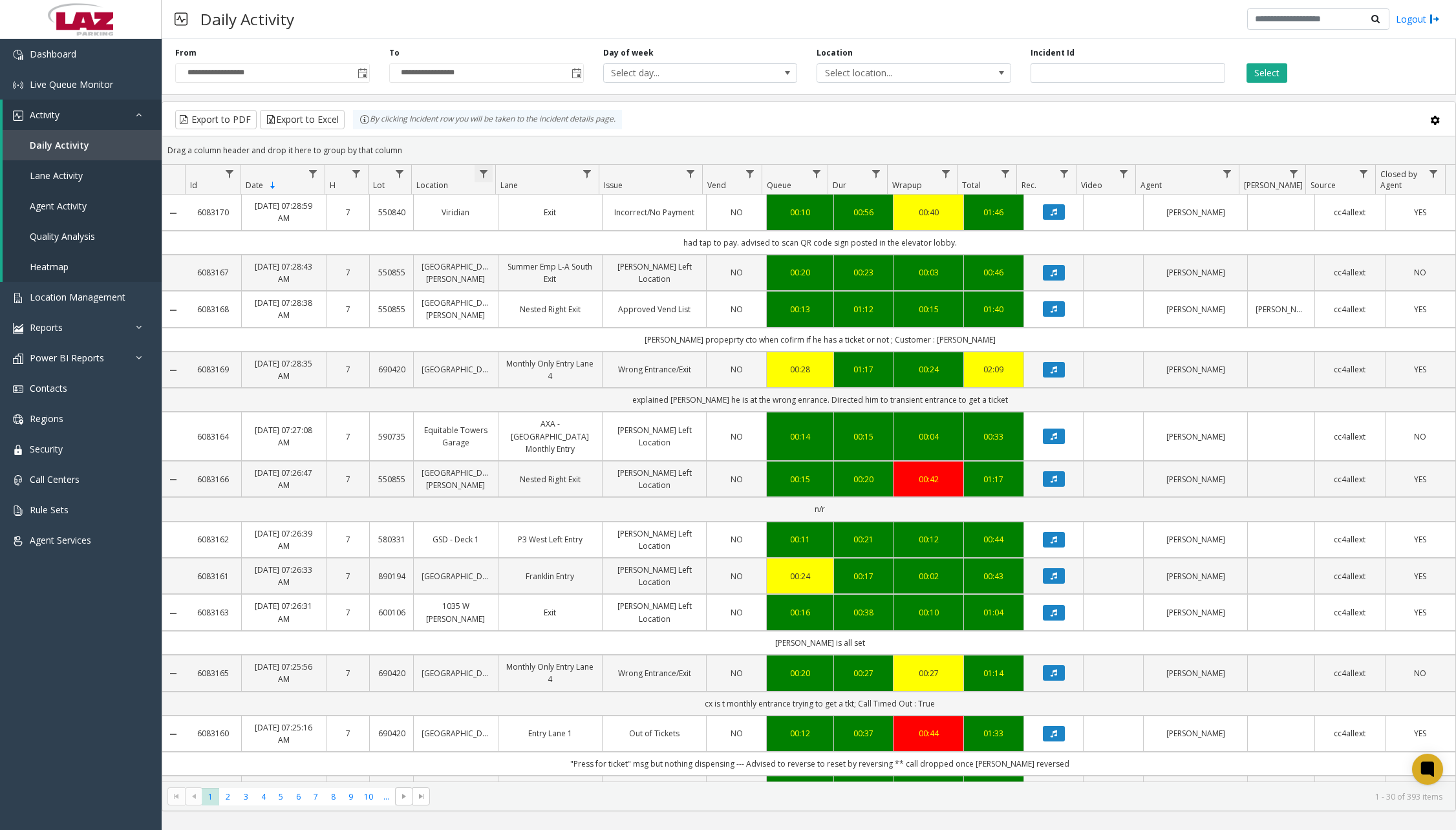
click at [486, 177] on span "Data table" at bounding box center [483, 174] width 10 height 10
click at [550, 224] on input "Location Filter" at bounding box center [539, 228] width 110 height 22
type input "******"
click at [561, 345] on button "Filter" at bounding box center [568, 350] width 53 height 28
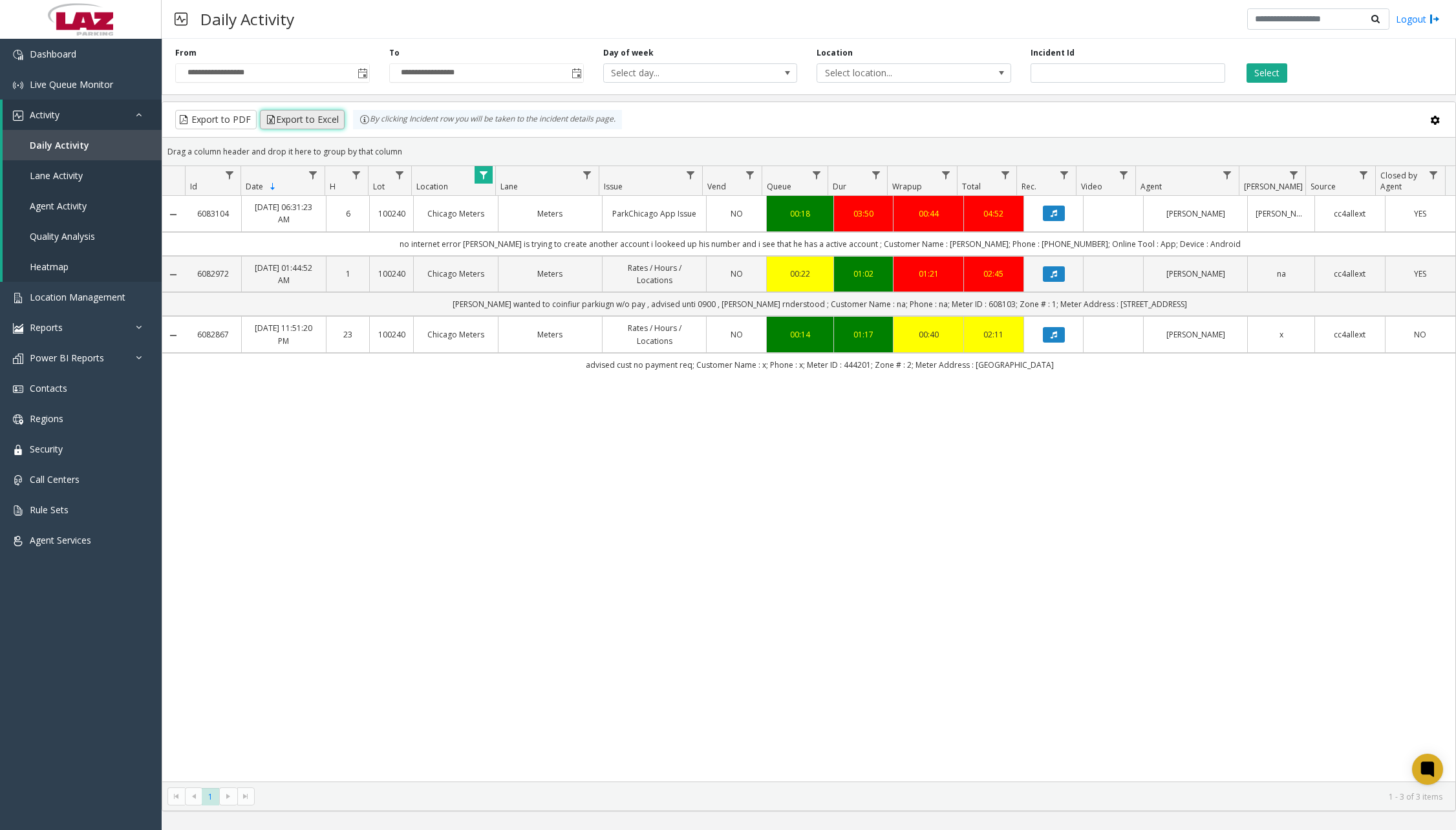
click at [320, 124] on button "Export to Excel" at bounding box center [302, 119] width 85 height 20
click at [1098, 23] on div "Daily Activity Logout" at bounding box center [808, 19] width 1294 height 39
click at [485, 173] on span "Data table" at bounding box center [483, 175] width 10 height 10
click at [523, 349] on button "Clear" at bounding box center [510, 351] width 53 height 28
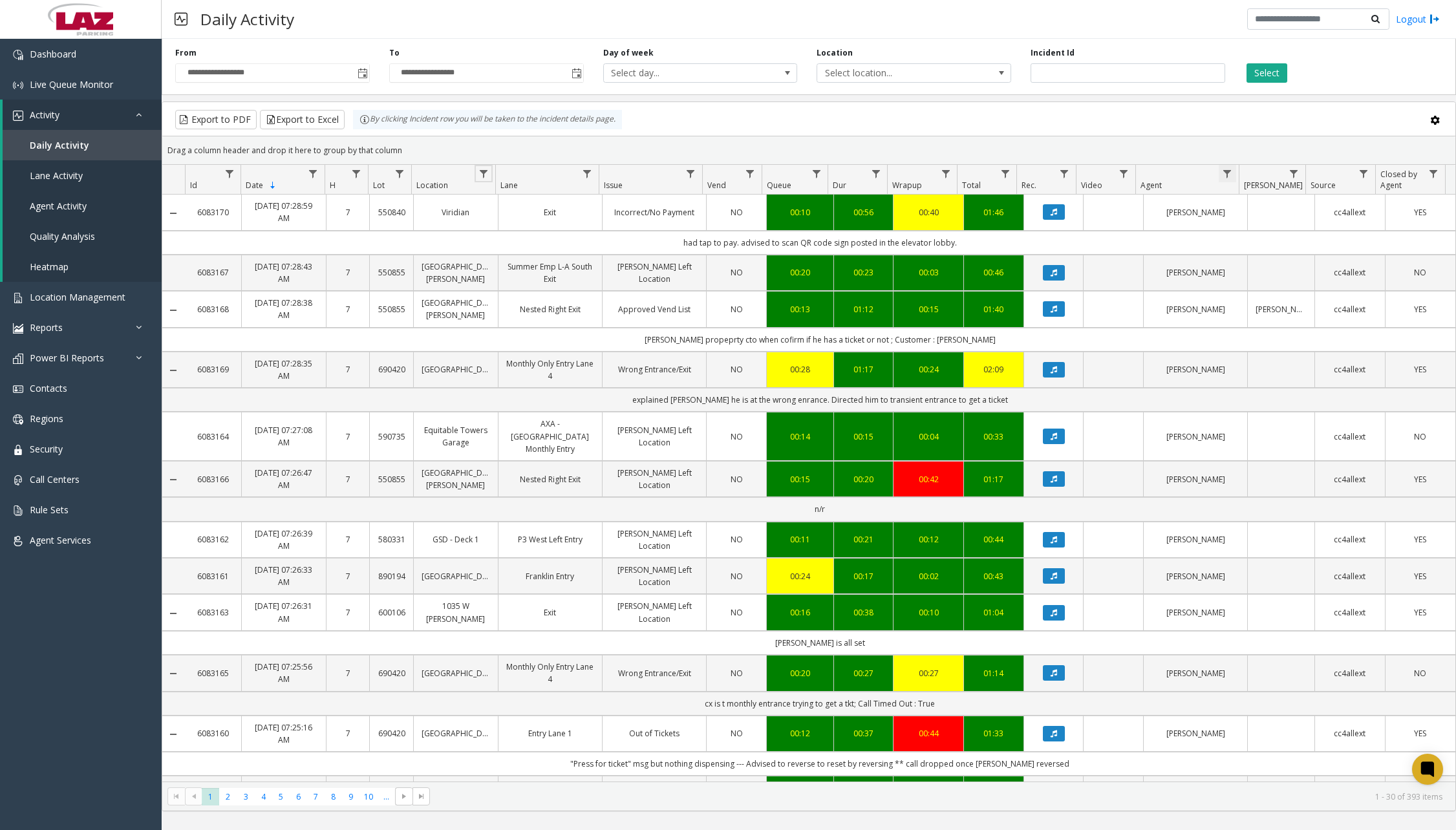
click at [1224, 169] on span "Data table" at bounding box center [1227, 174] width 10 height 10
click at [1246, 227] on input "Agent Filter" at bounding box center [1283, 228] width 110 height 22
type input "*******"
click at [1313, 352] on button "Filter" at bounding box center [1311, 350] width 53 height 28
